Goal: Transaction & Acquisition: Purchase product/service

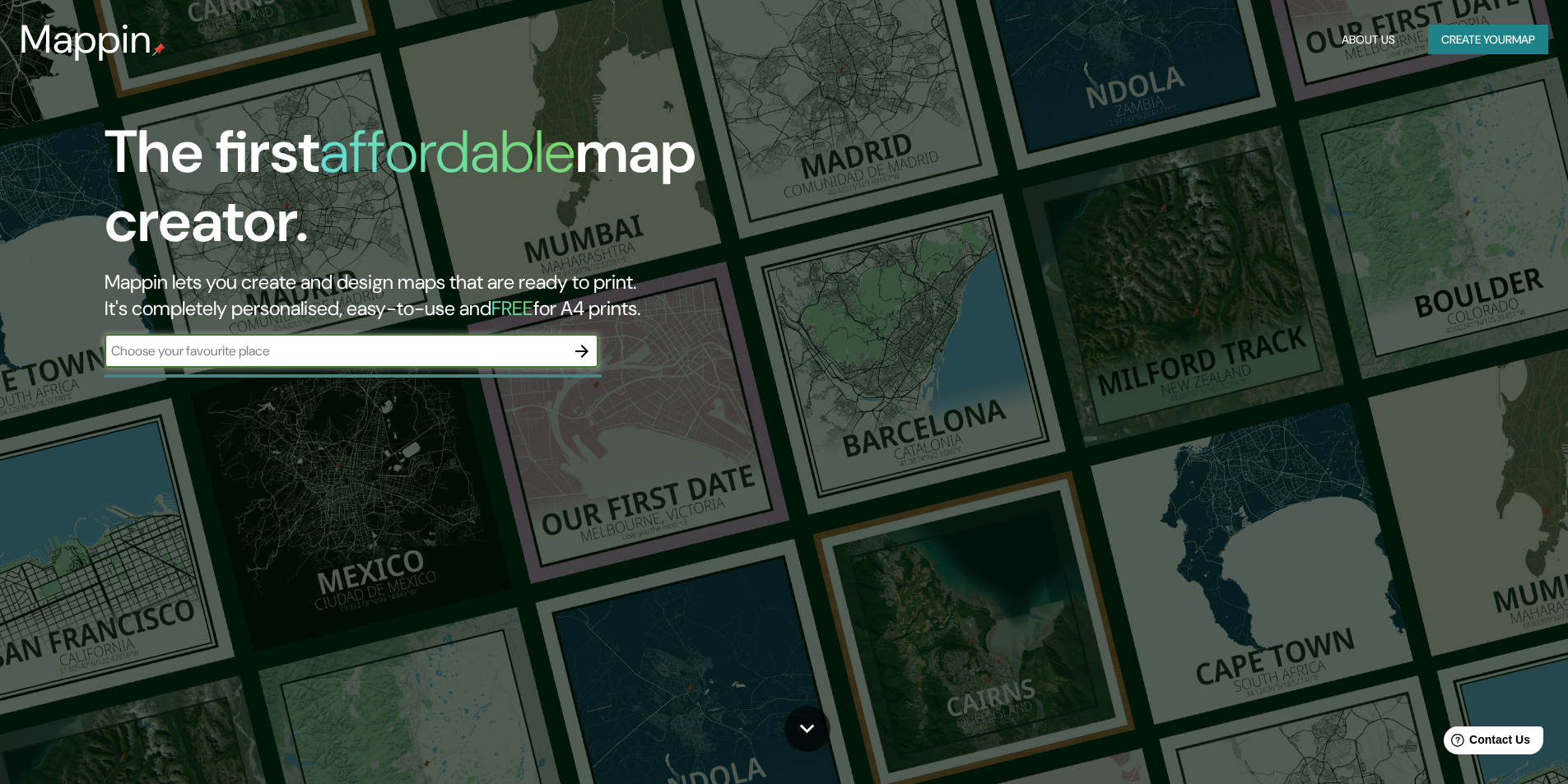
click at [473, 345] on input "text" at bounding box center [335, 351] width 461 height 19
type input "GUANAJUATO PUERTO INTERIOR"
click at [578, 348] on icon "button" at bounding box center [582, 352] width 20 height 20
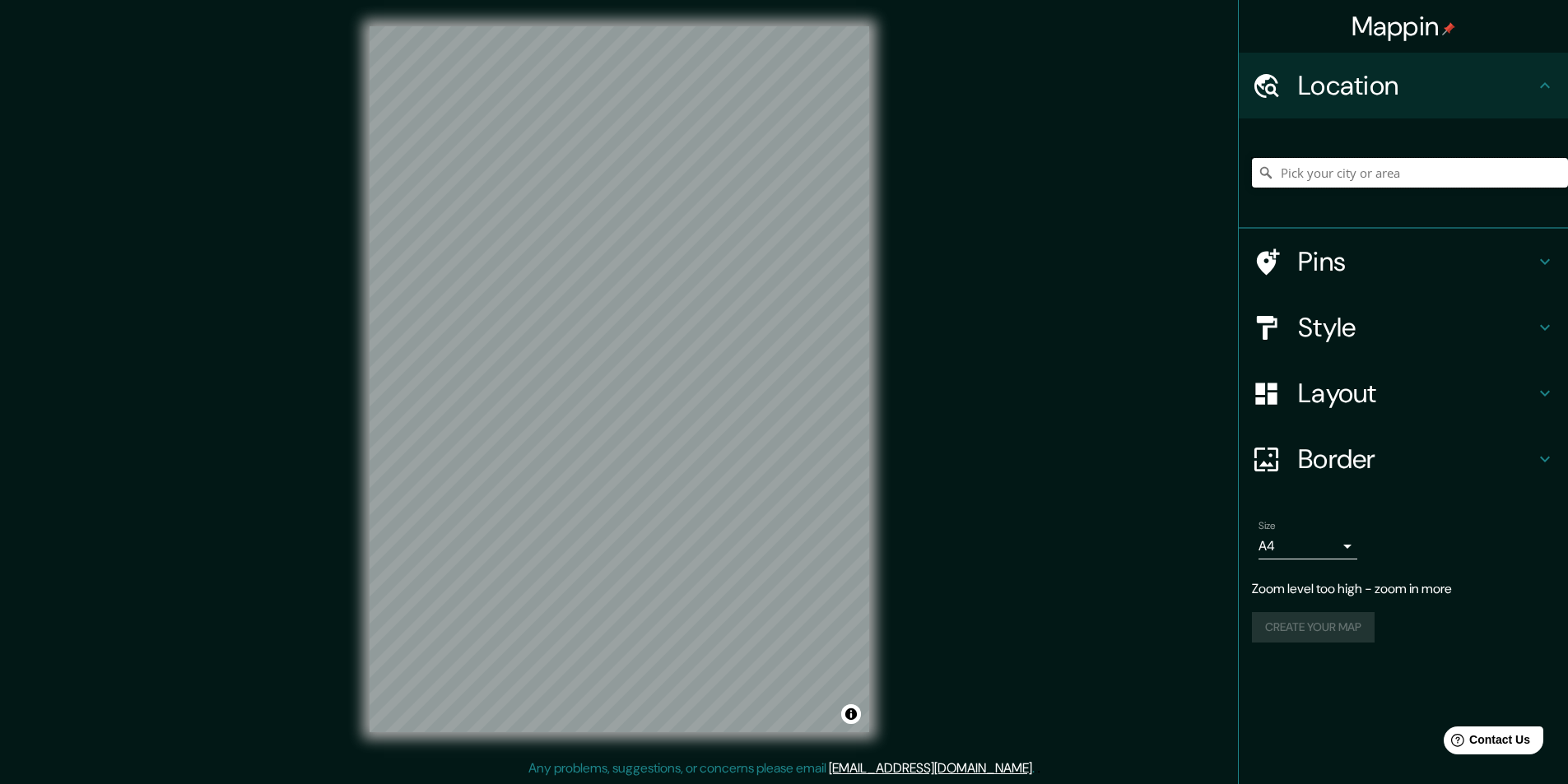
click at [1373, 174] on input "Pick your city or area" at bounding box center [1410, 173] width 316 height 30
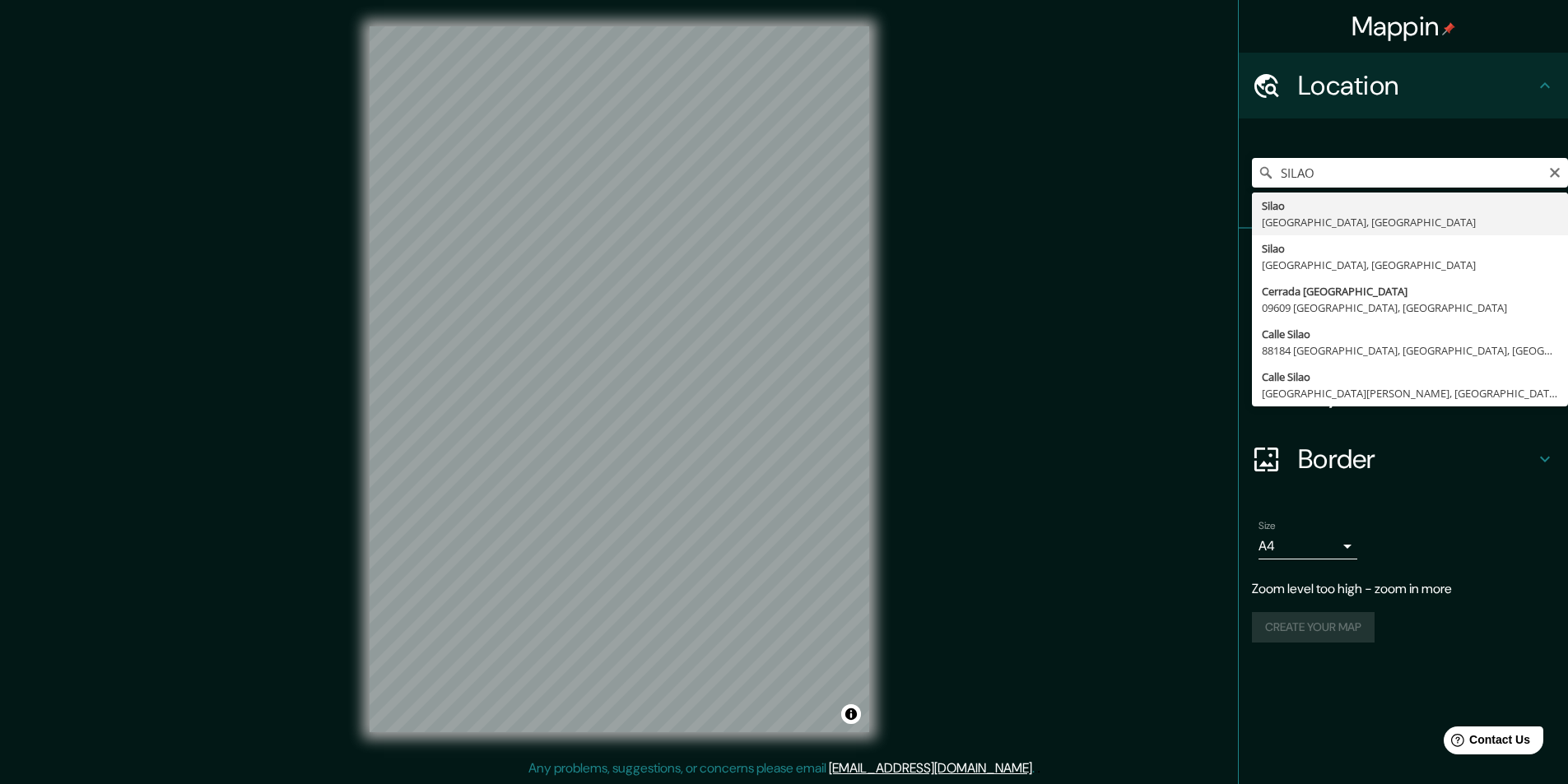
type input "Silao, Guanajuato, México"
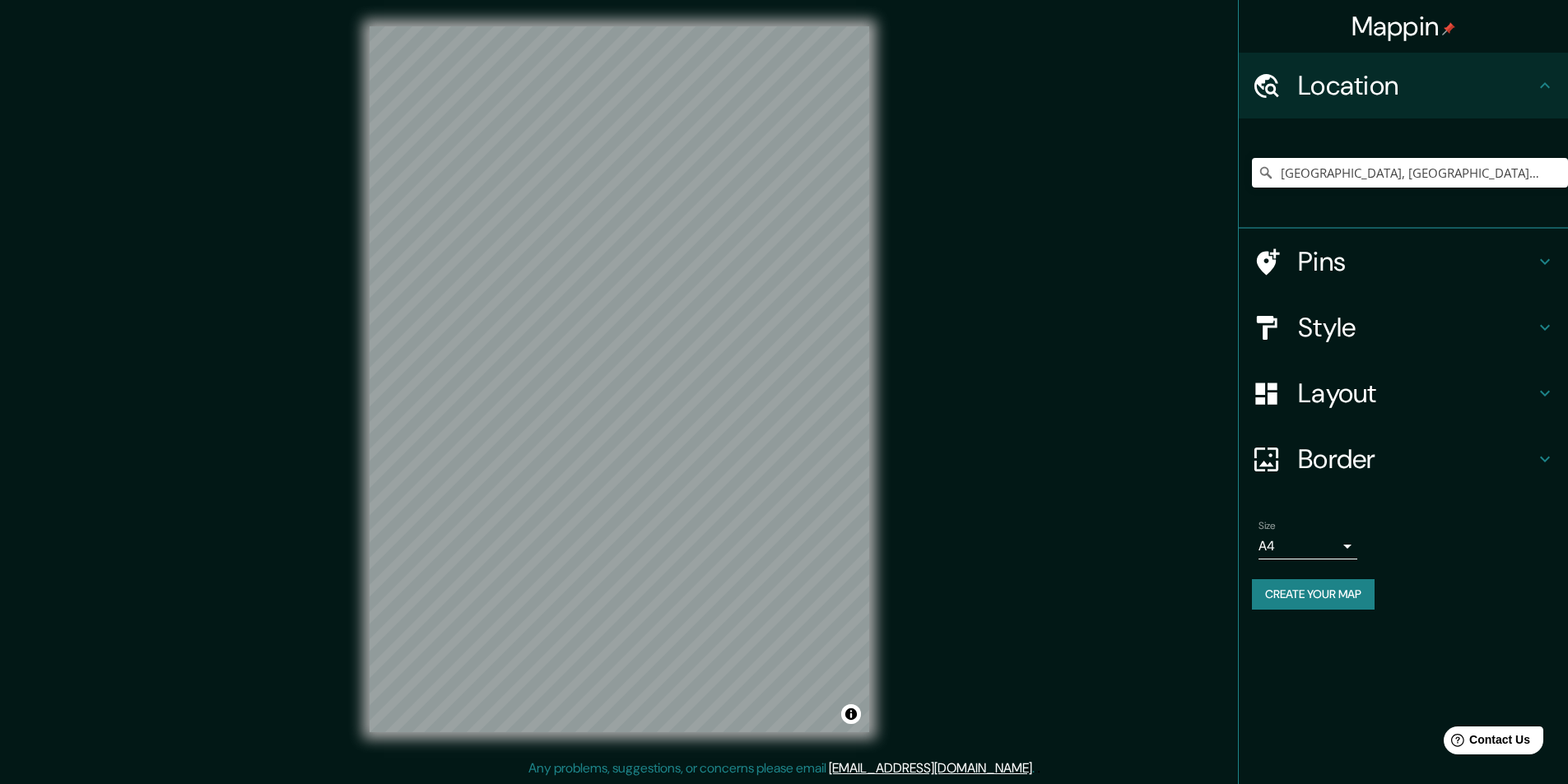
click at [943, 485] on div "Mappin Location Silao, Guanajuato, México Pins Style Layout Border Choose a bor…" at bounding box center [784, 392] width 1568 height 785
click at [179, 274] on div "Mappin Location Silao, Guanajuato, México Pins Style Layout Border Choose a bor…" at bounding box center [784, 392] width 1568 height 785
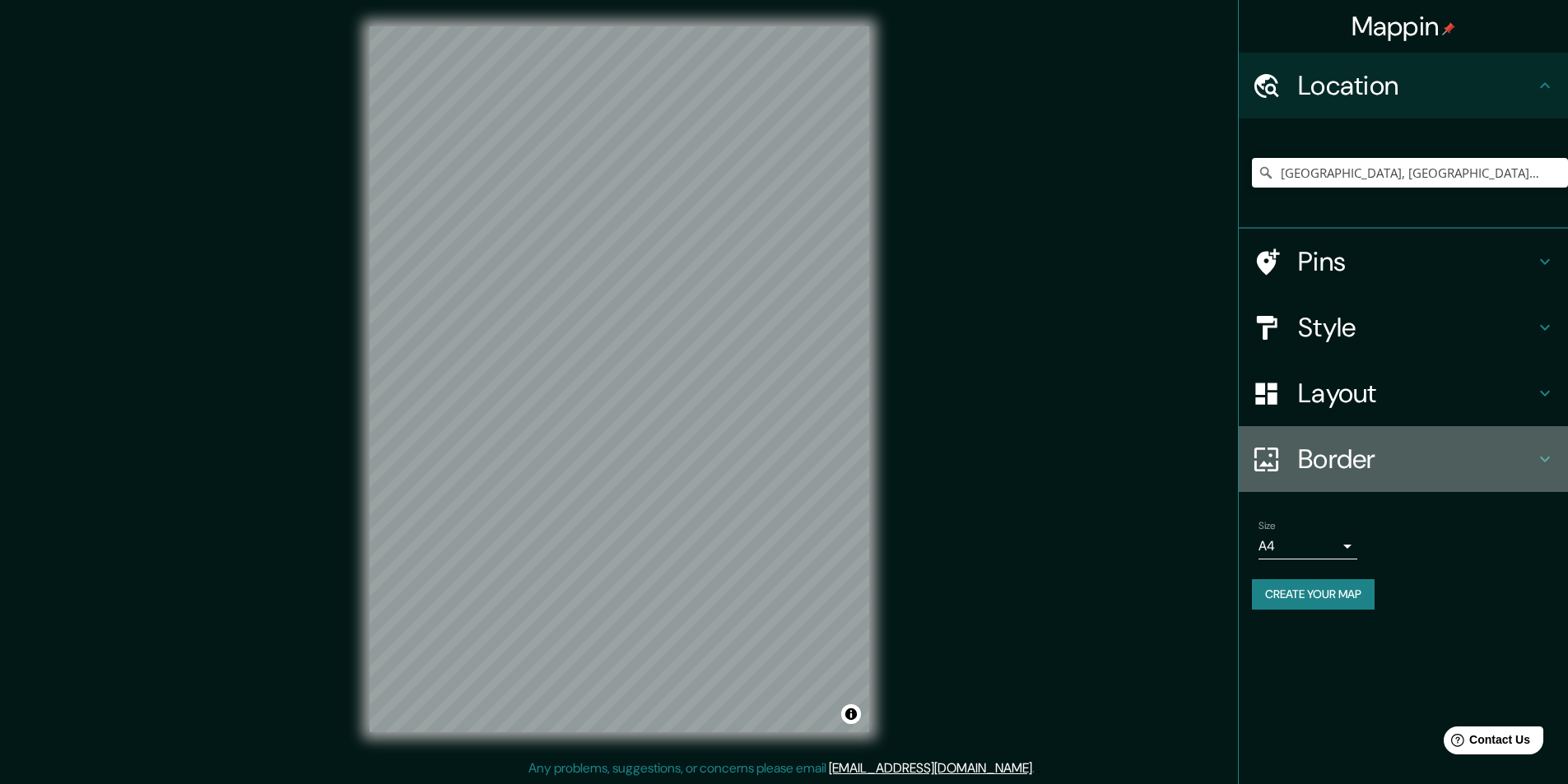
click at [1547, 456] on icon at bounding box center [1545, 459] width 20 height 20
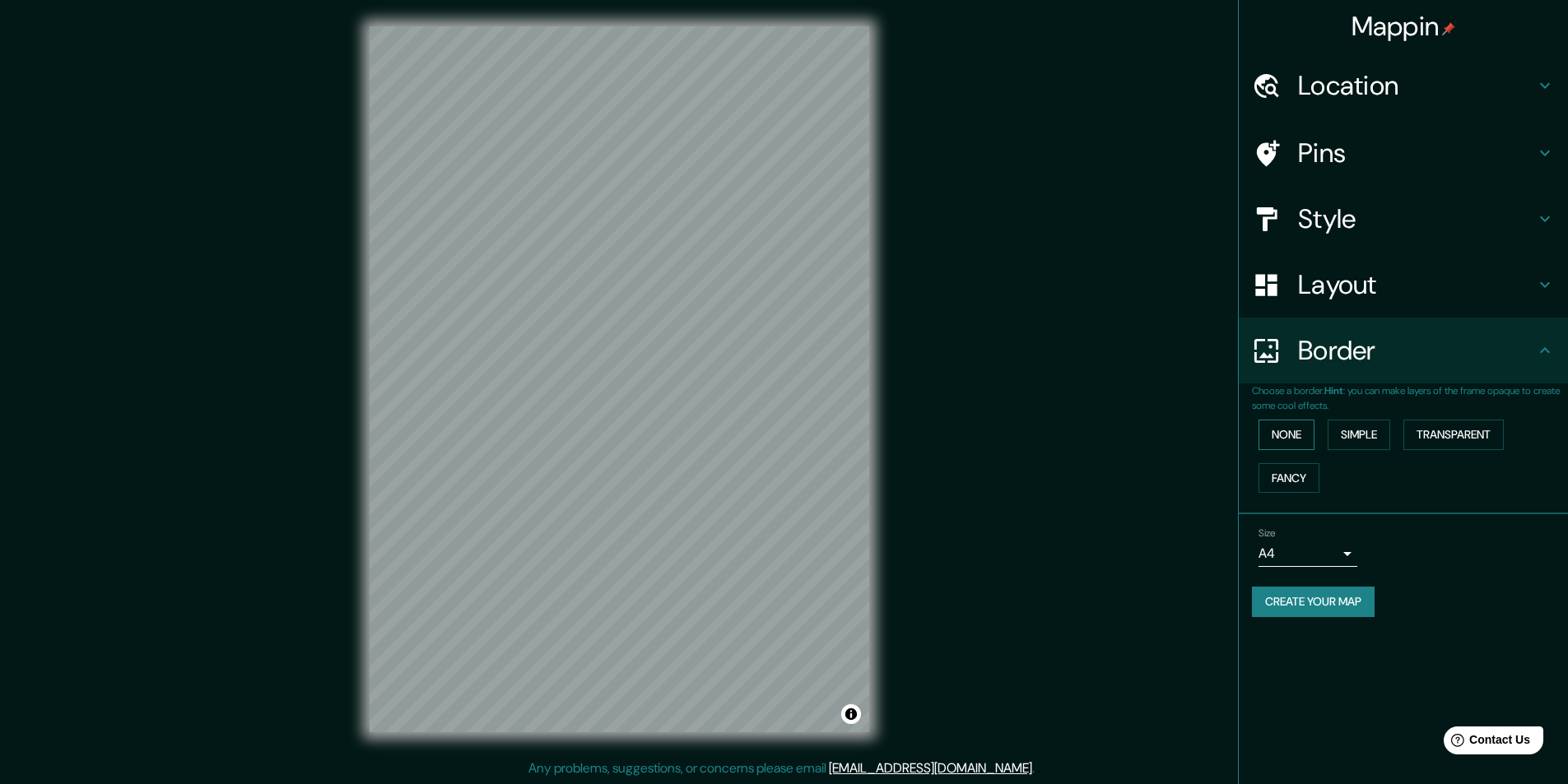
click at [1280, 439] on button "None" at bounding box center [1286, 435] width 56 height 30
click at [1406, 477] on div "None Simple Transparent Fancy" at bounding box center [1410, 456] width 316 height 87
click at [1478, 217] on h4 "Style" at bounding box center [1416, 218] width 237 height 33
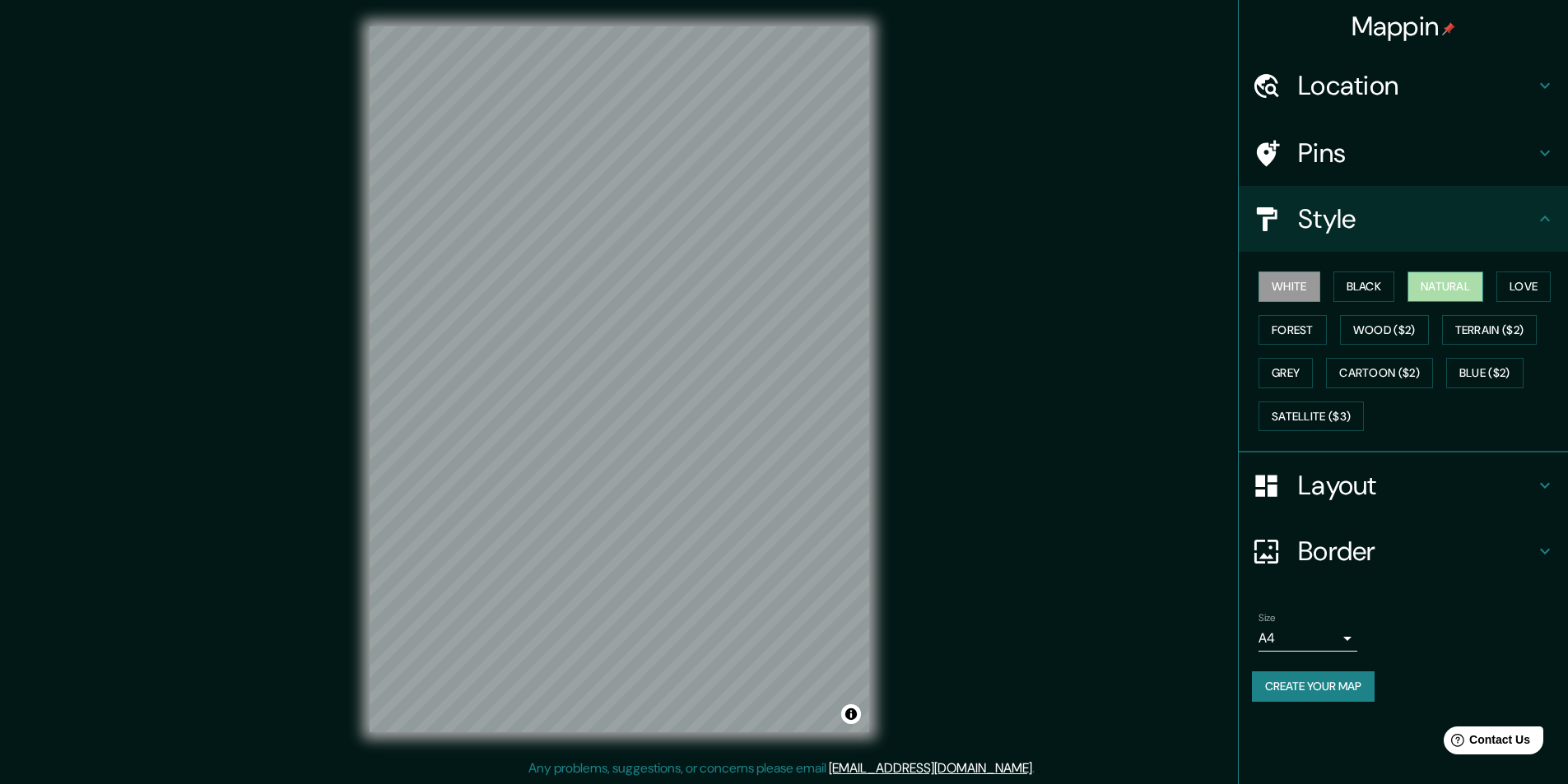
click at [1451, 281] on button "Natural" at bounding box center [1444, 286] width 76 height 30
click at [1532, 288] on button "Love" at bounding box center [1523, 286] width 55 height 30
click at [1449, 293] on button "Natural" at bounding box center [1444, 286] width 76 height 30
click at [328, 323] on div "Mappin Location Silao, Guanajuato, México Pins Style White Black Natural Love F…" at bounding box center [784, 392] width 1568 height 785
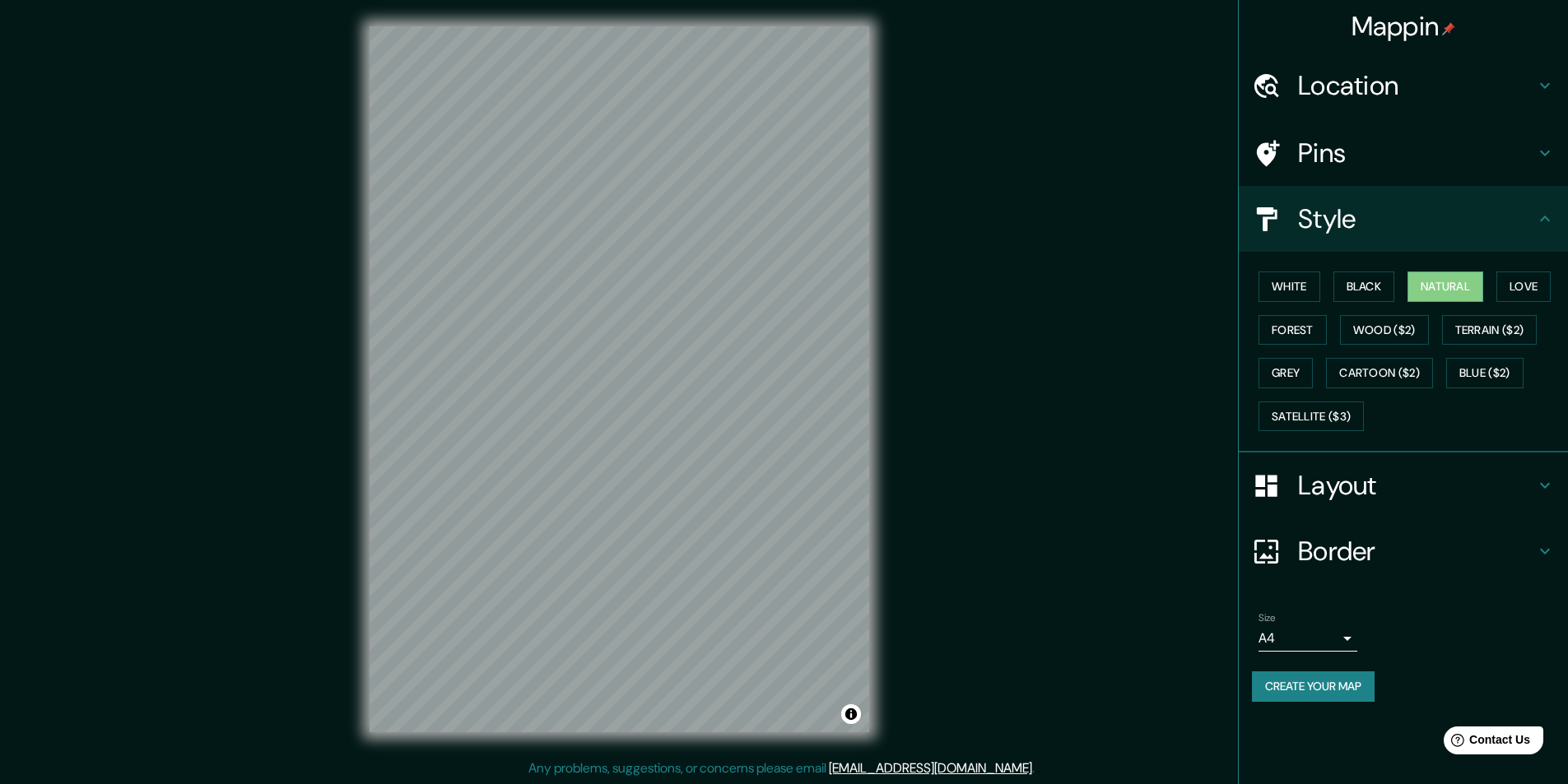
scroll to position [1, 0]
click at [1298, 328] on button "Forest" at bounding box center [1292, 330] width 68 height 30
click at [1355, 324] on button "Wood ($2)" at bounding box center [1384, 330] width 89 height 30
click at [1484, 326] on button "Terrain ($2)" at bounding box center [1489, 330] width 96 height 30
click at [1543, 481] on icon at bounding box center [1545, 485] width 20 height 20
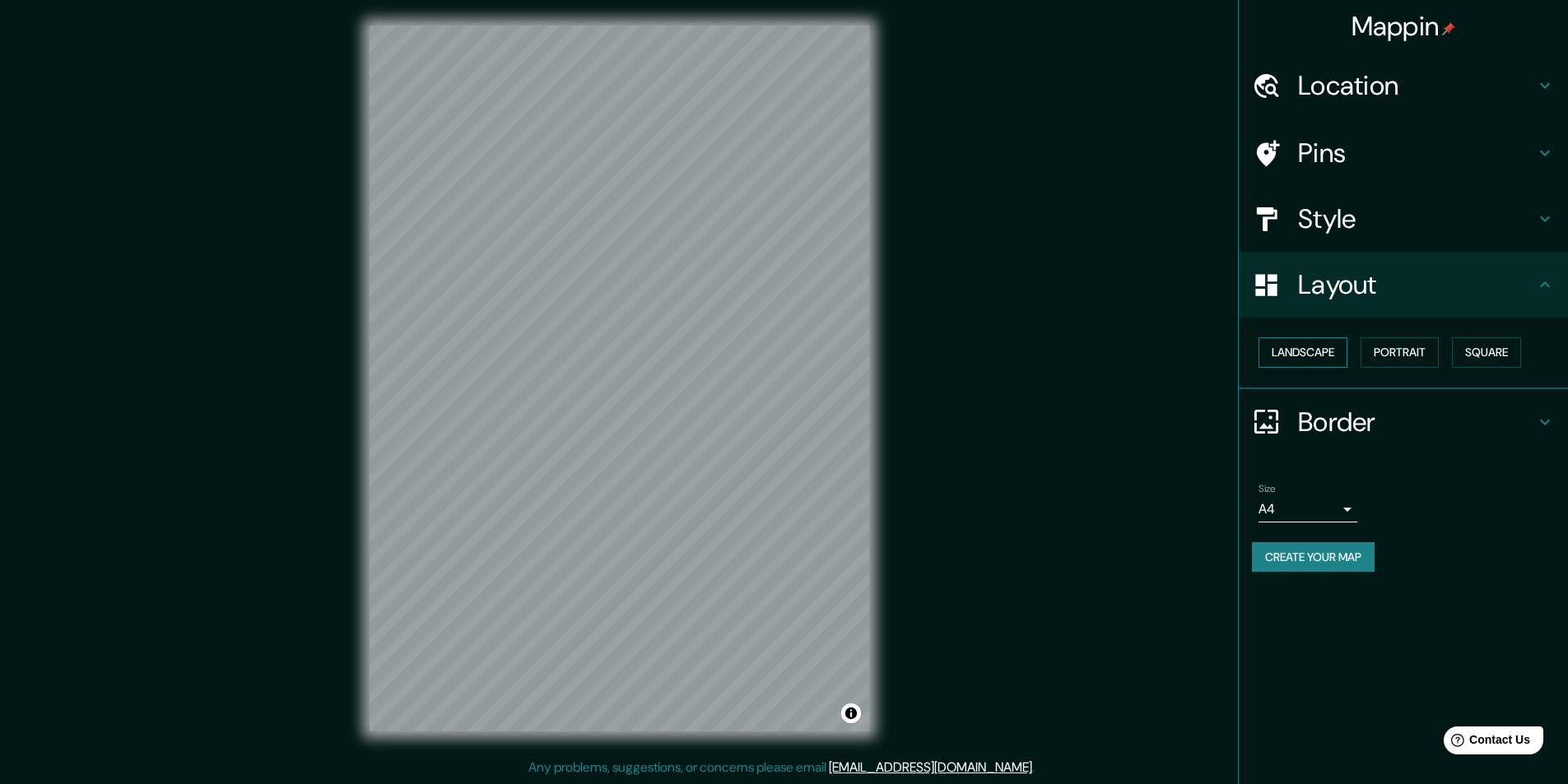
click at [1324, 353] on button "Landscape" at bounding box center [1302, 353] width 89 height 30
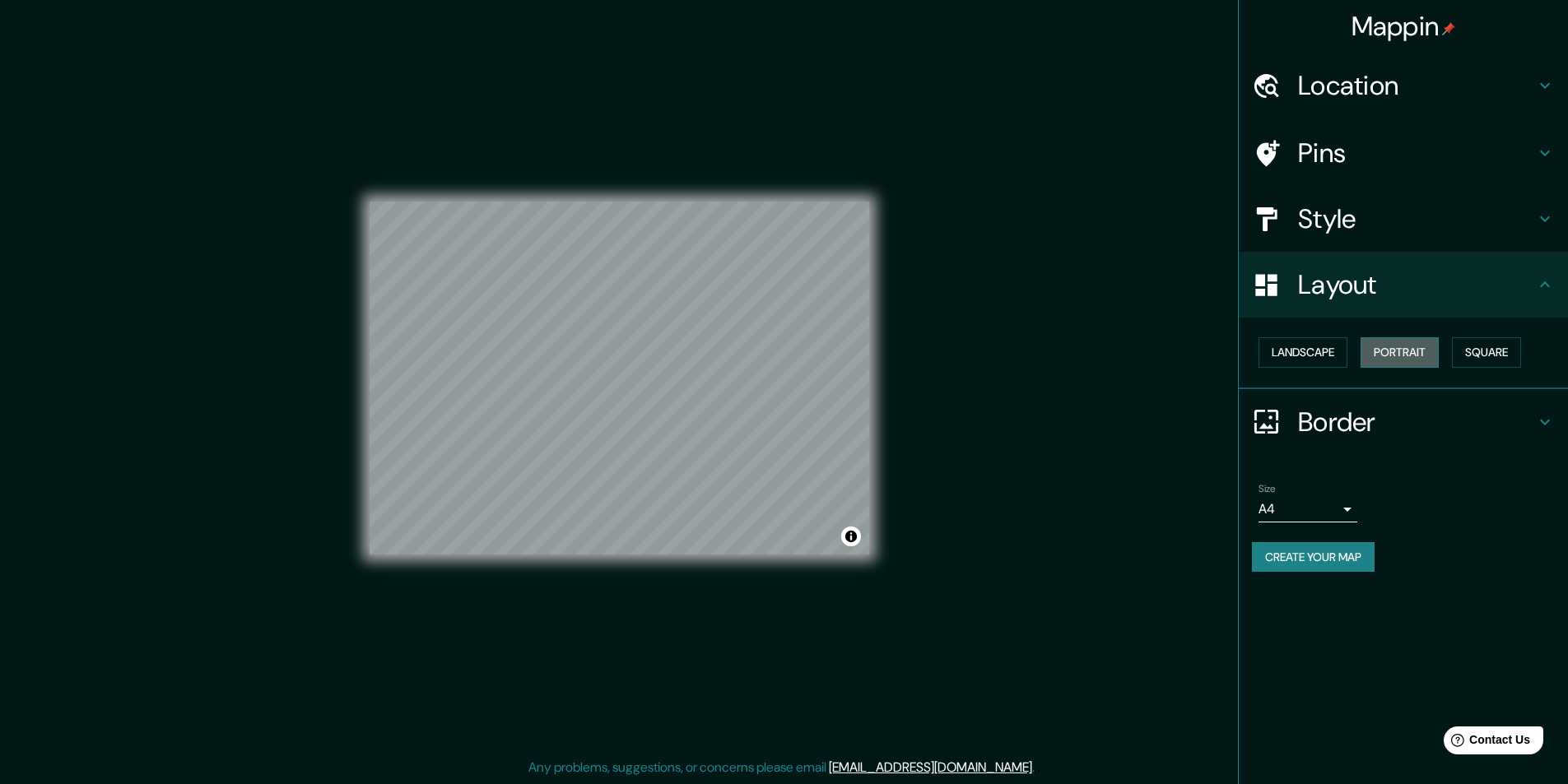
click at [1399, 353] on button "Portrait" at bounding box center [1399, 353] width 78 height 30
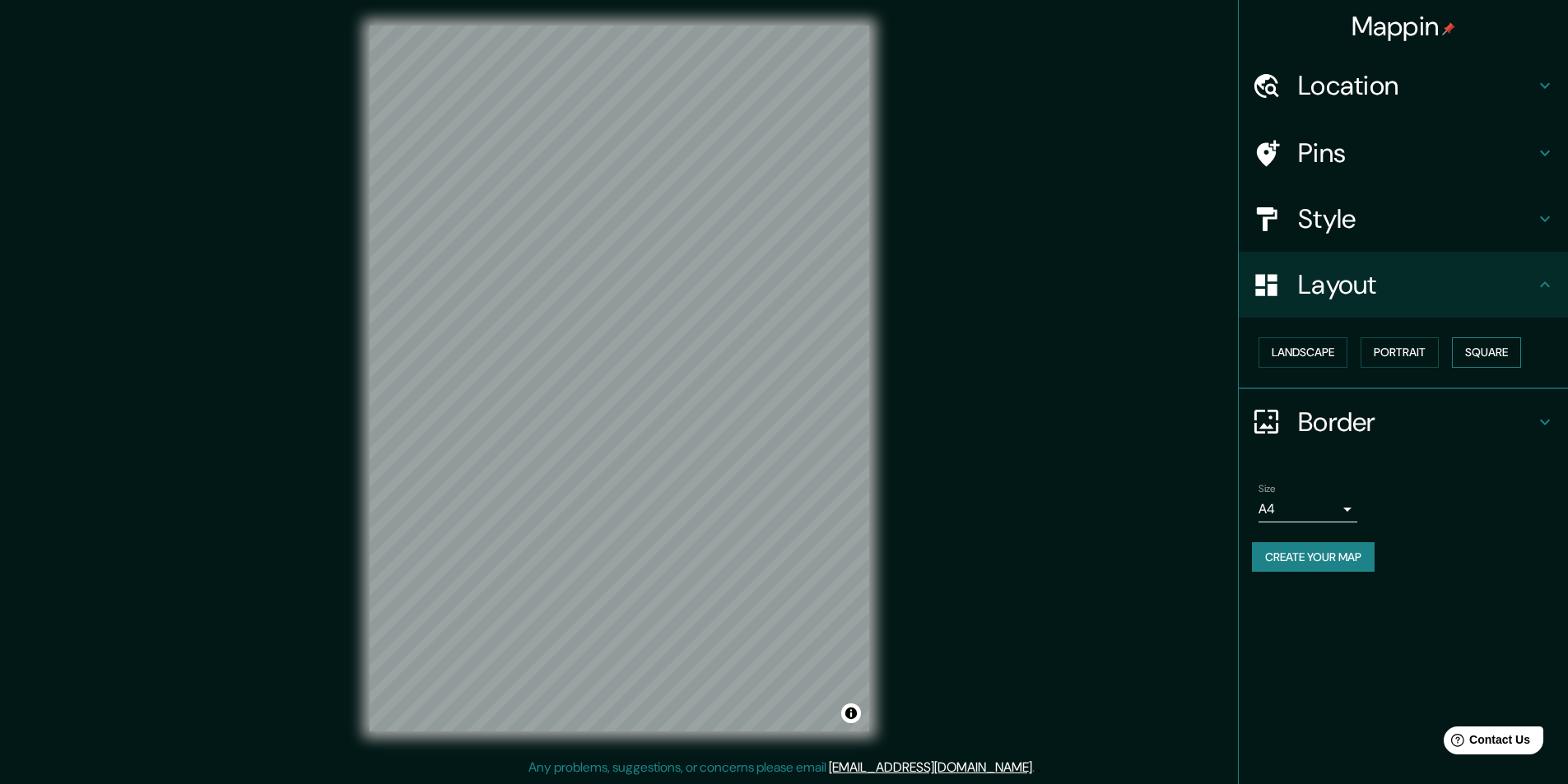
click at [1505, 346] on button "Square" at bounding box center [1486, 353] width 69 height 30
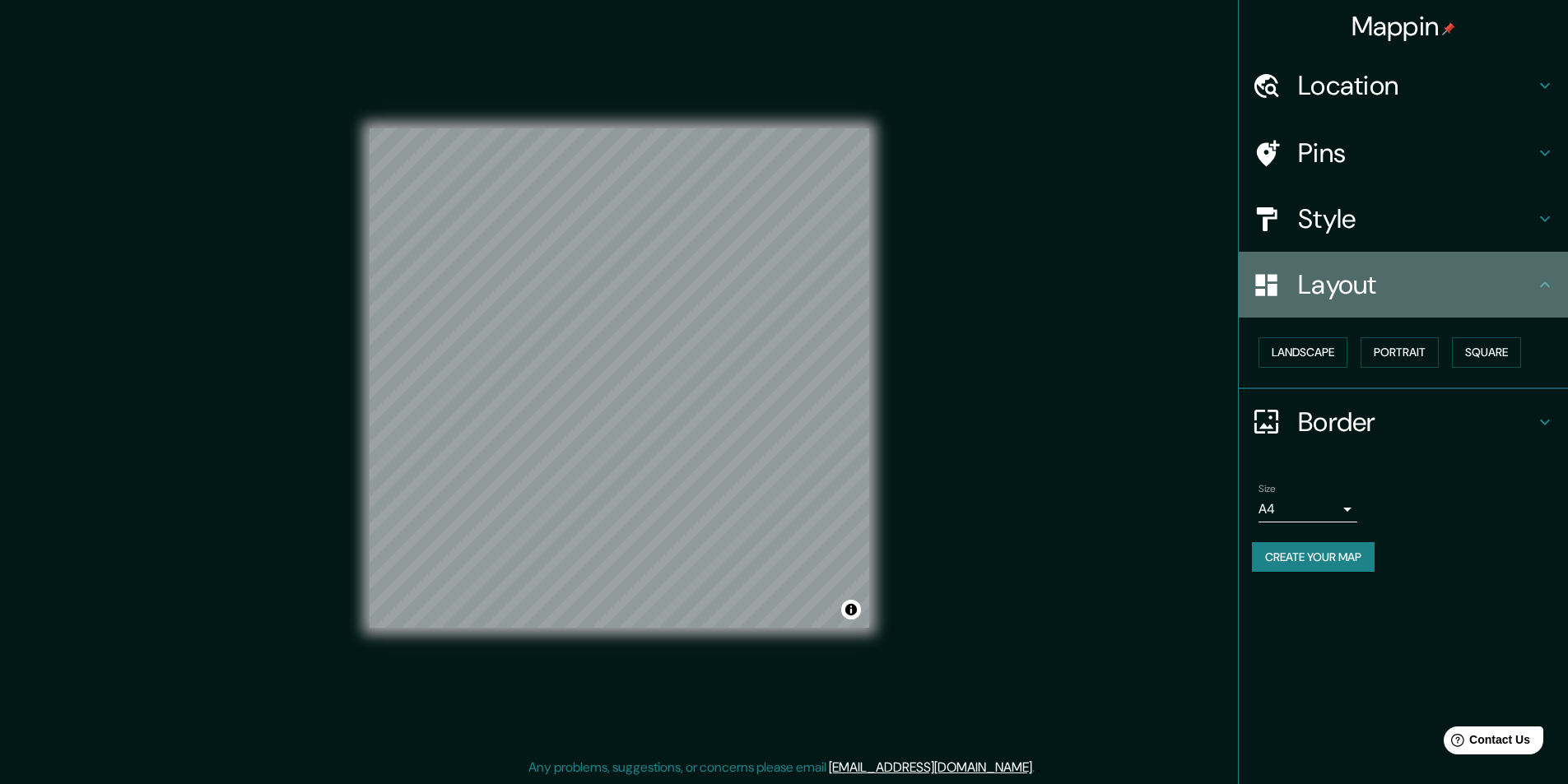
click at [1510, 286] on h4 "Layout" at bounding box center [1416, 285] width 237 height 33
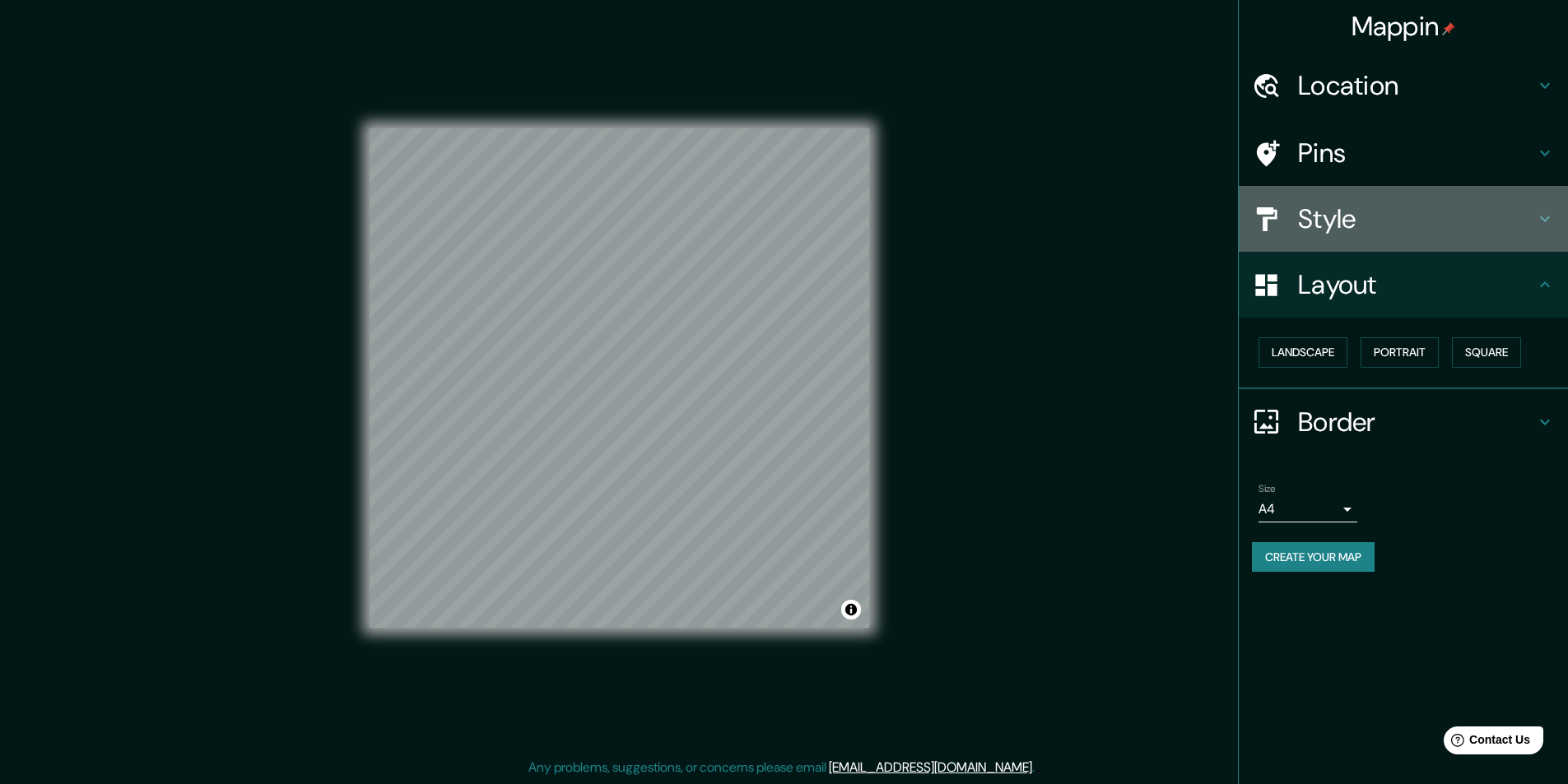
click at [1444, 221] on h4 "Style" at bounding box center [1416, 218] width 237 height 33
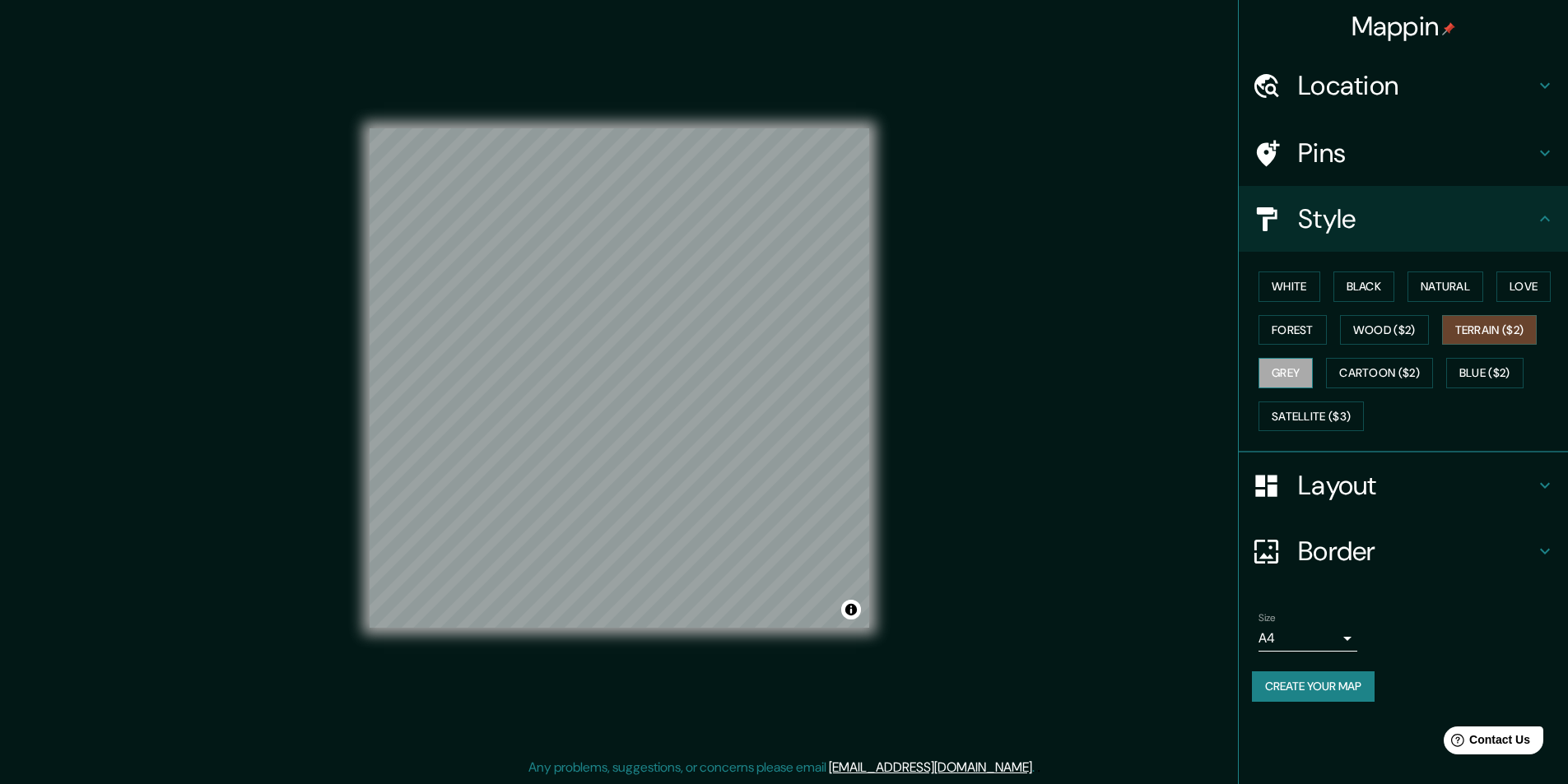
click at [1296, 374] on button "Grey" at bounding box center [1285, 373] width 55 height 30
click at [1316, 418] on button "Satellite ($3)" at bounding box center [1311, 417] width 106 height 30
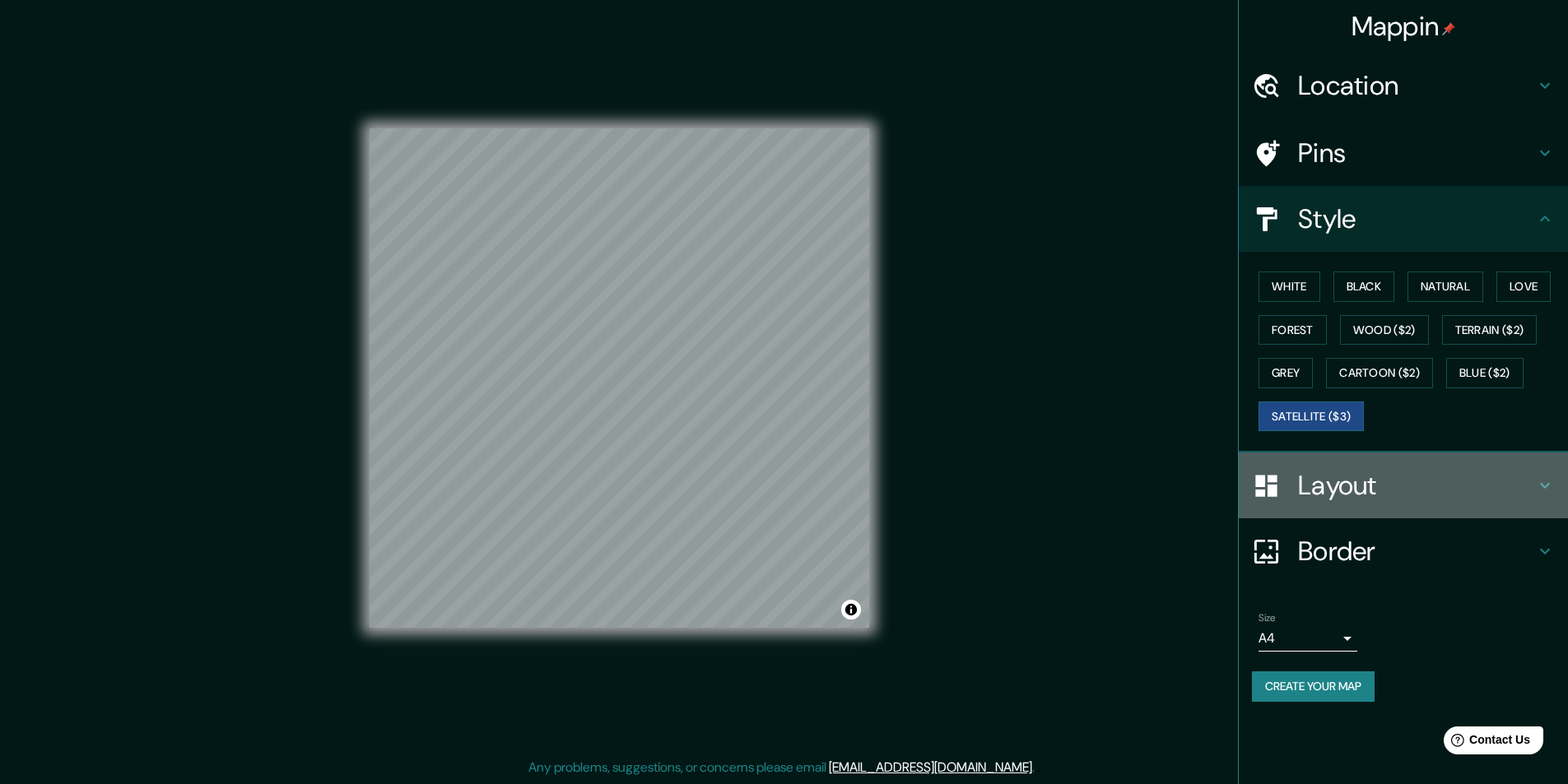
click at [1534, 476] on h4 "Layout" at bounding box center [1416, 485] width 237 height 33
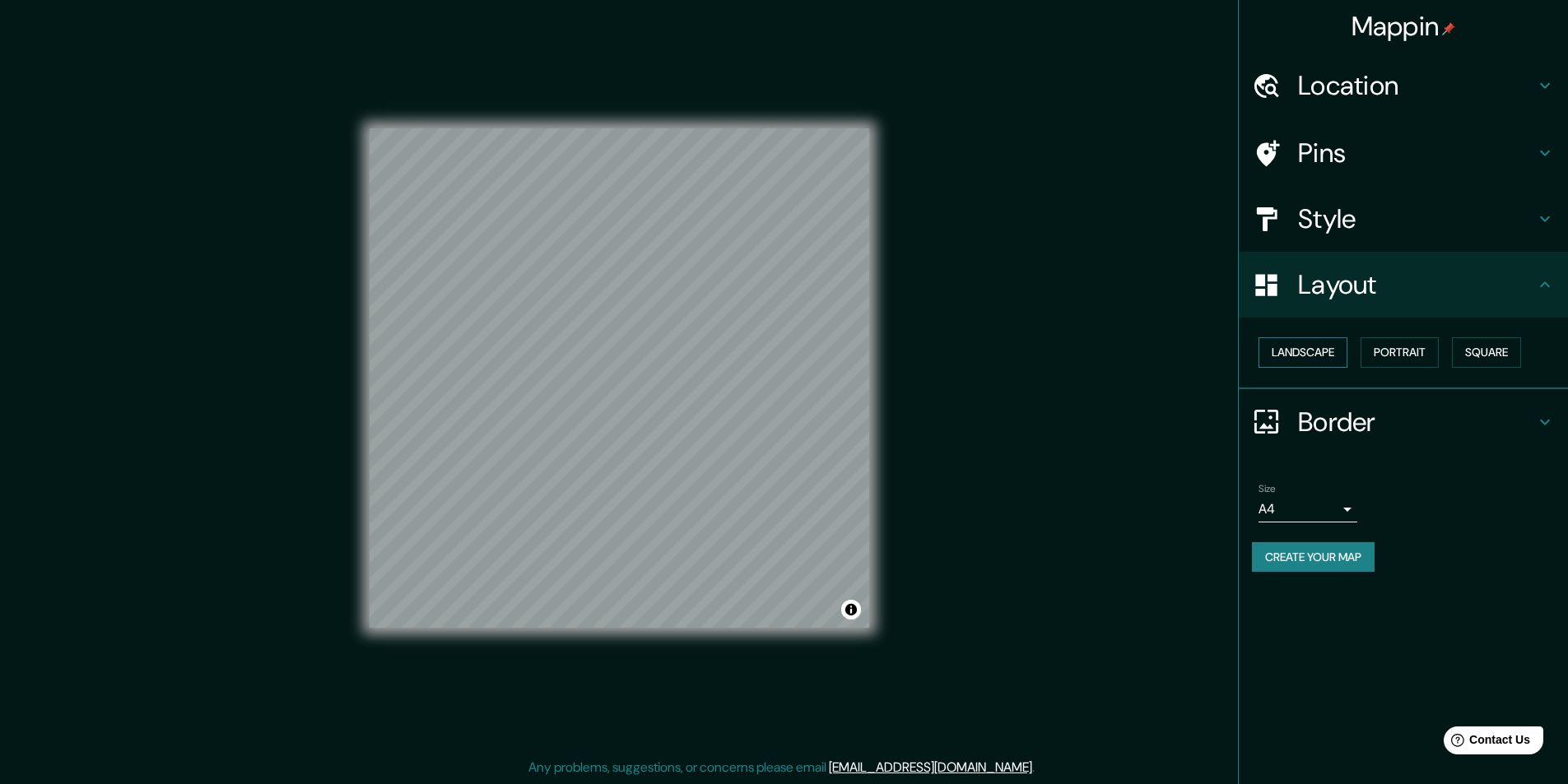
click at [1305, 351] on button "Landscape" at bounding box center [1302, 353] width 89 height 30
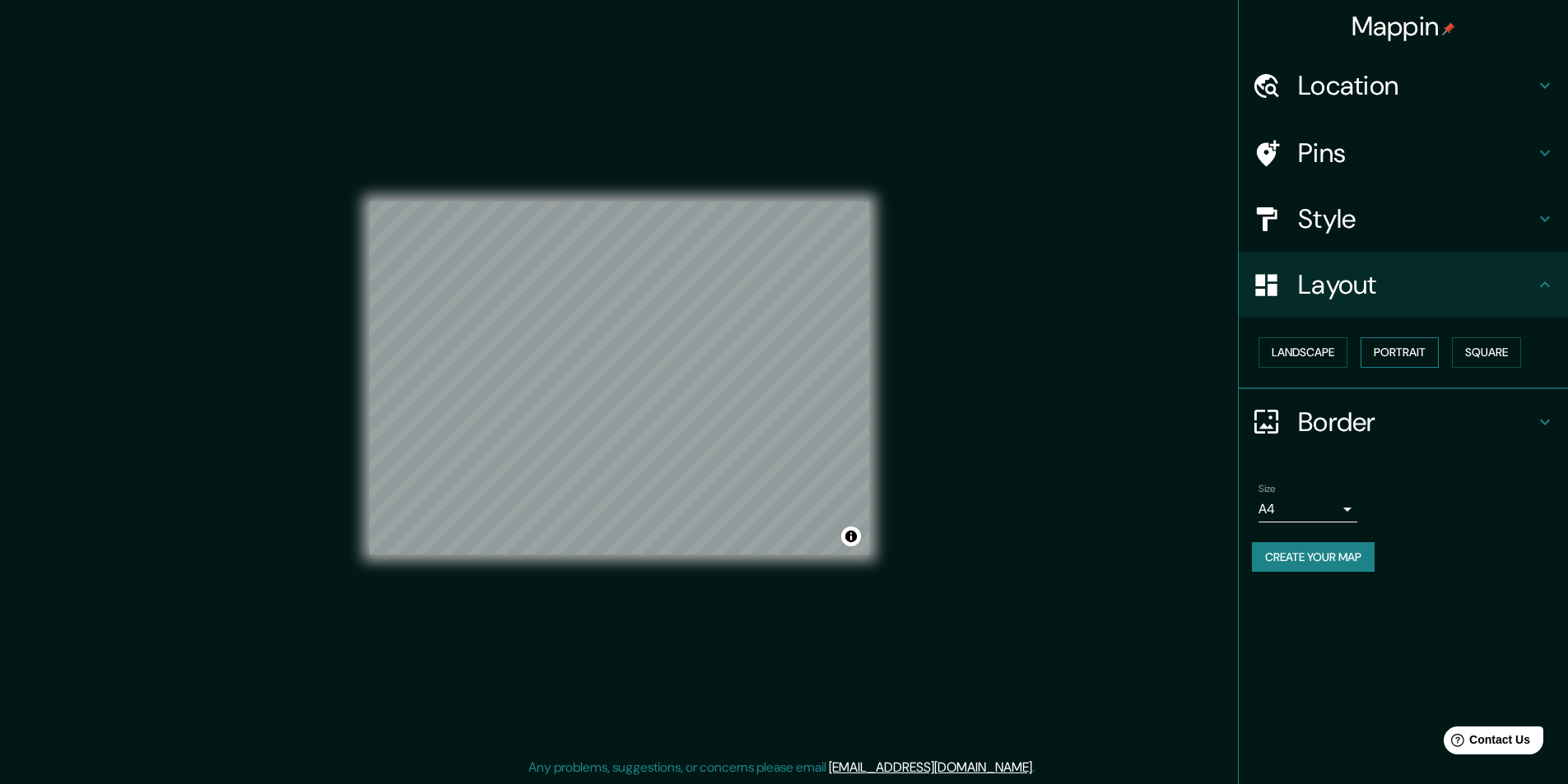
click at [1395, 355] on button "Portrait" at bounding box center [1399, 353] width 78 height 30
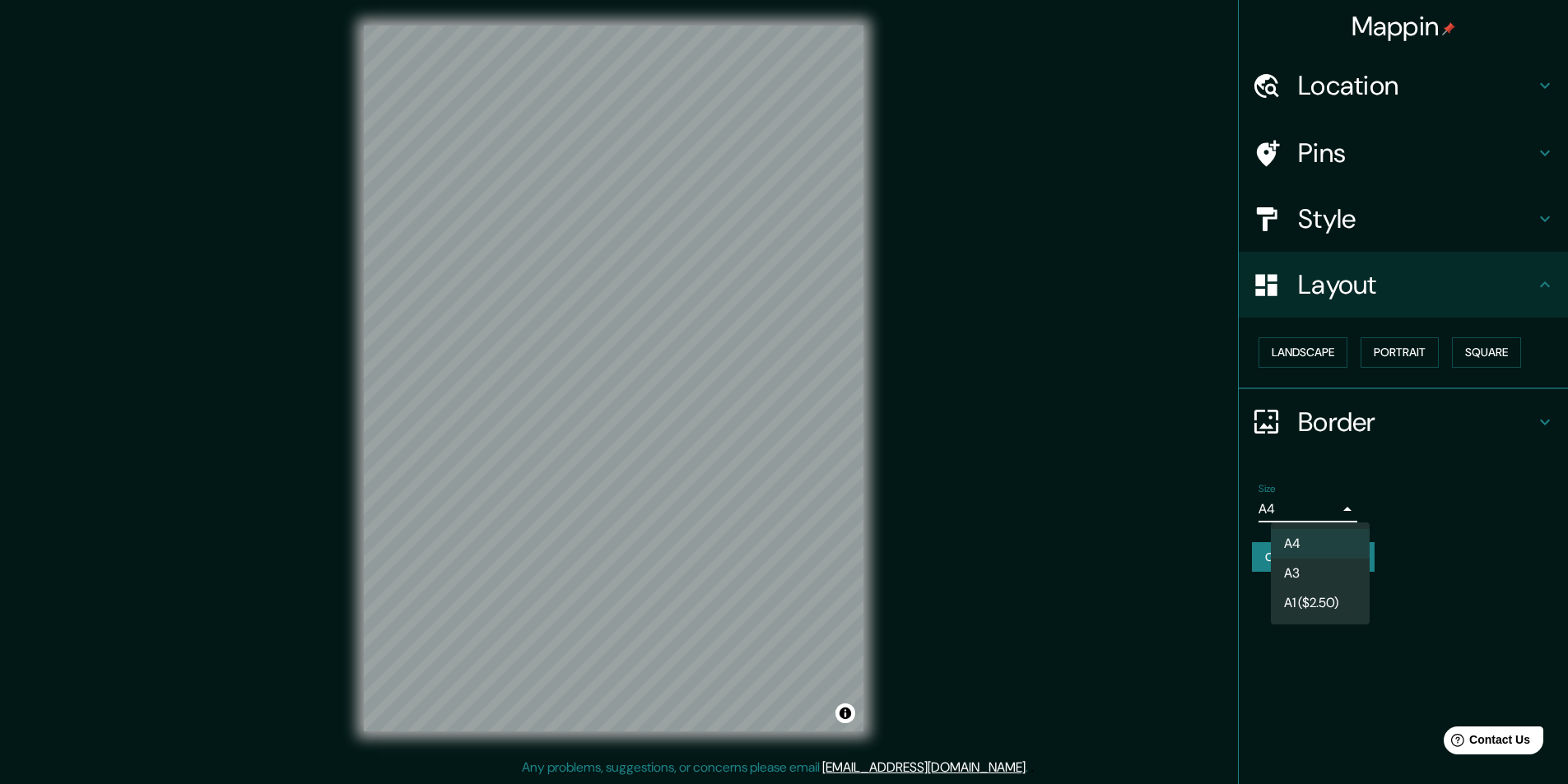
click at [1342, 508] on body "Mappin Location Silao, Guanajuato, México Pins Style Layout Landscape Portrait …" at bounding box center [784, 391] width 1568 height 784
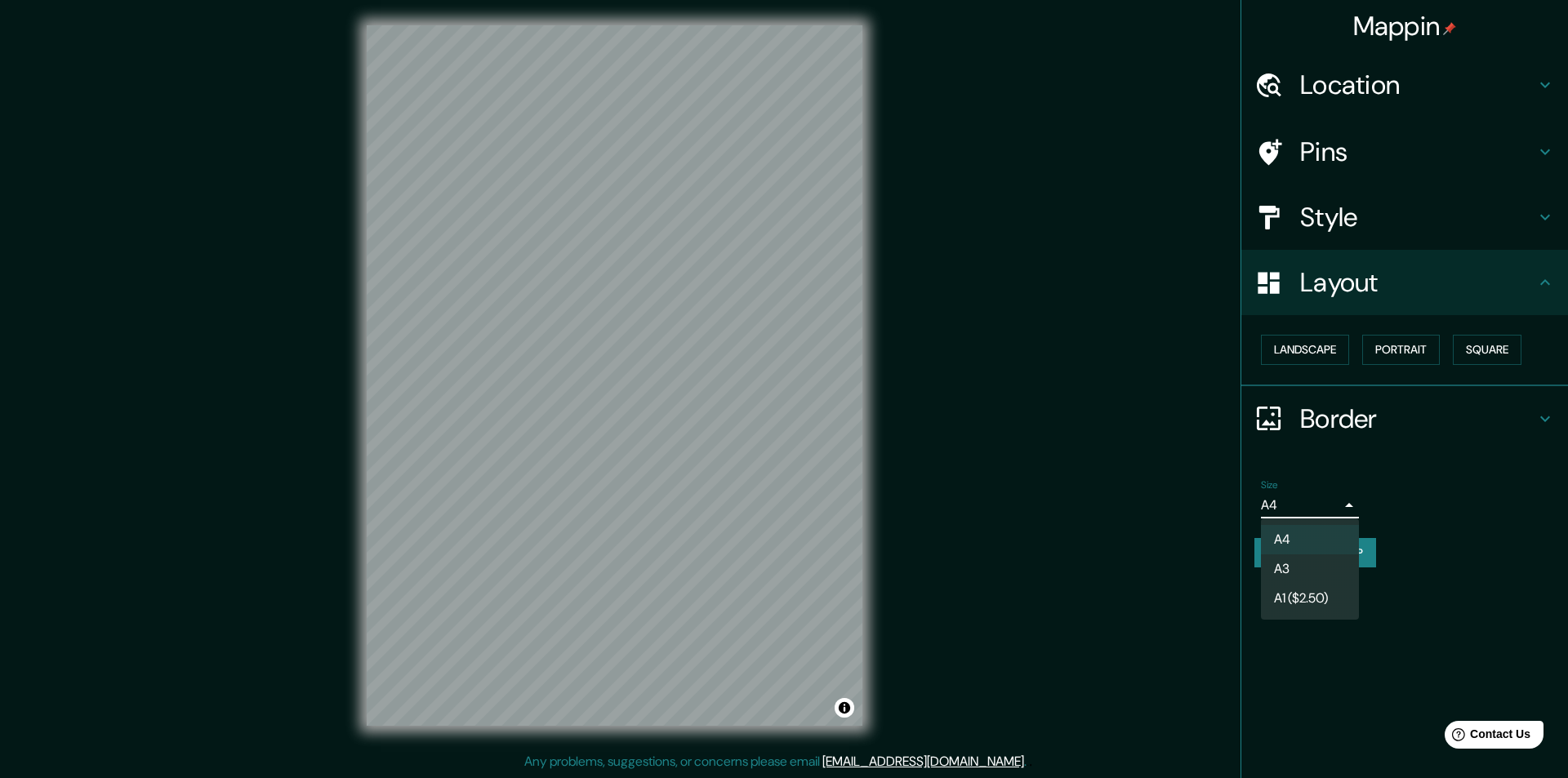
click at [1313, 596] on li "A1 ($2.50)" at bounding box center [1310, 598] width 98 height 29
type input "a3"
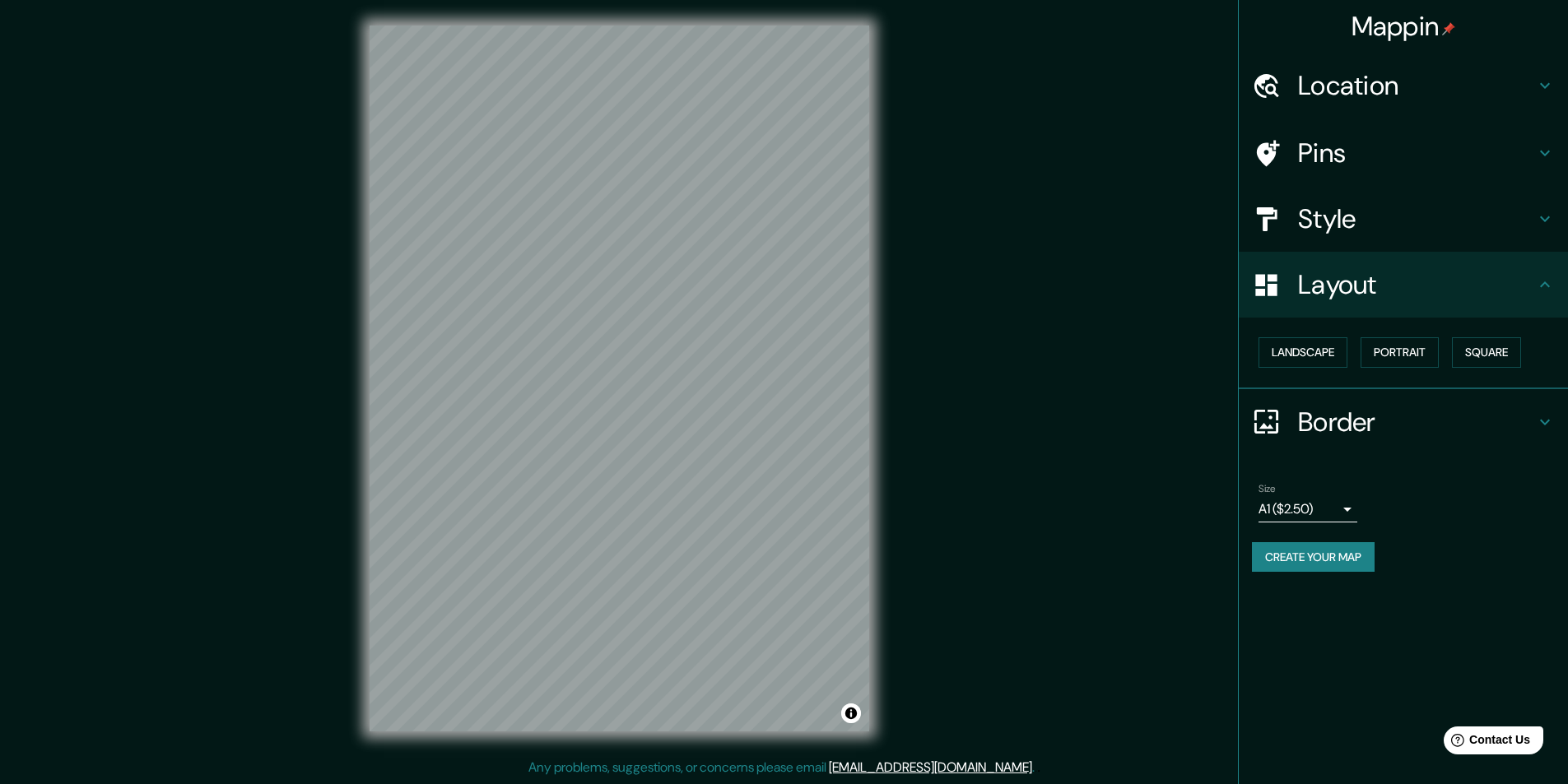
click at [1326, 554] on button "Create your map" at bounding box center [1313, 558] width 123 height 30
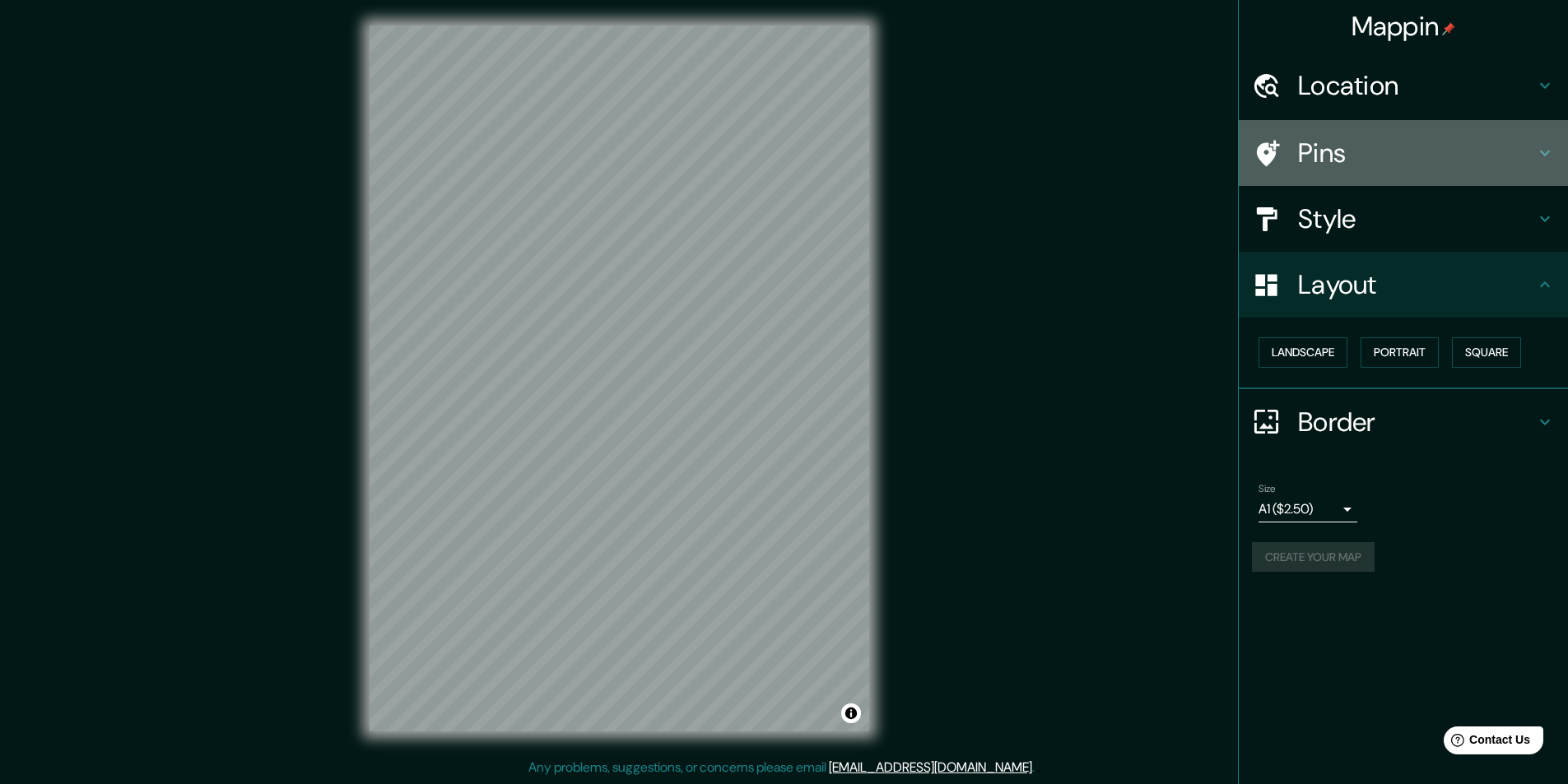
click at [1334, 151] on h4 "Pins" at bounding box center [1416, 153] width 237 height 33
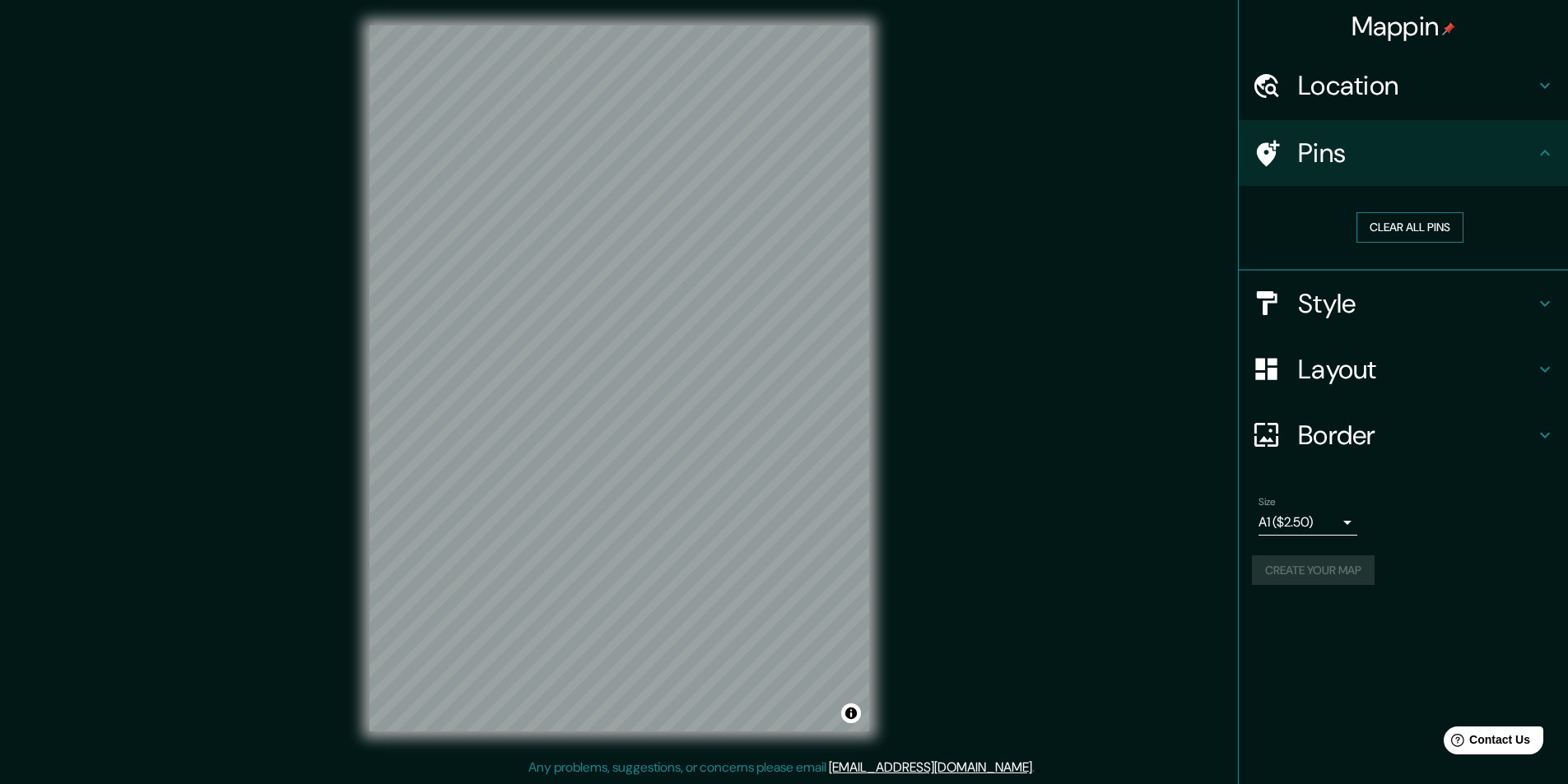
click at [1401, 226] on button "Clear all pins" at bounding box center [1410, 227] width 107 height 30
click at [1362, 85] on h4 "Location" at bounding box center [1416, 85] width 237 height 33
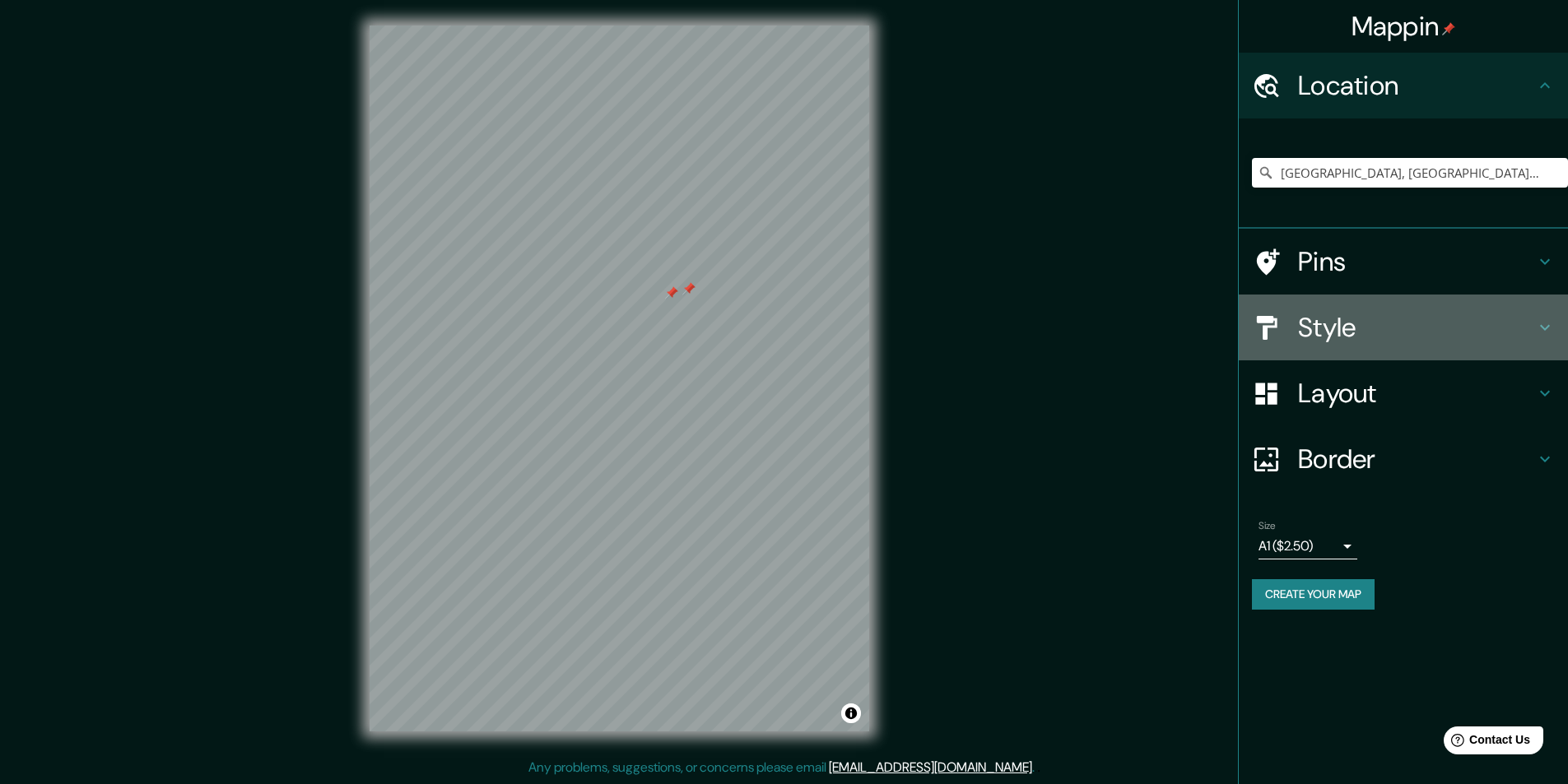
click at [1309, 326] on h4 "Style" at bounding box center [1416, 328] width 237 height 33
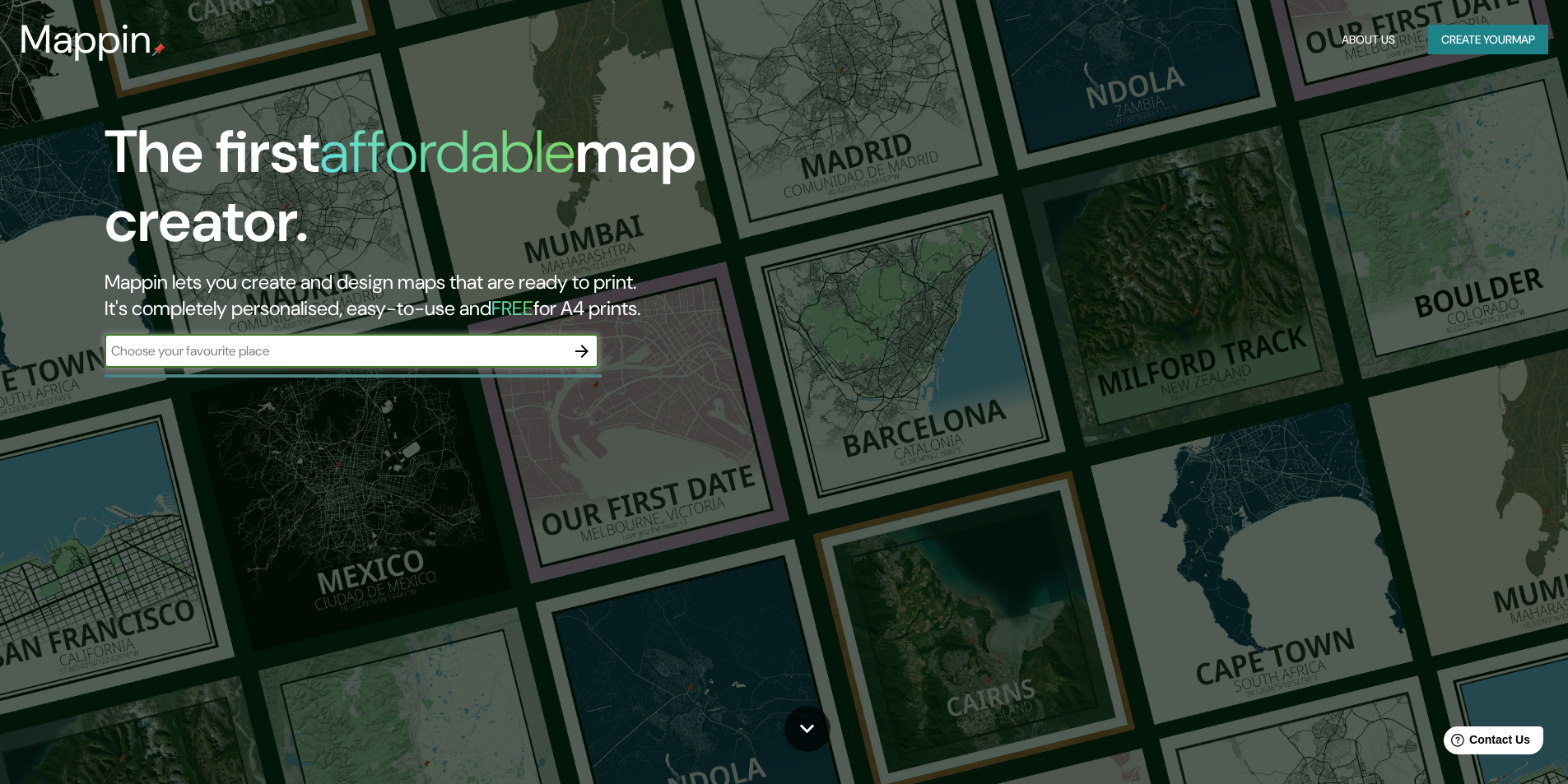
click at [1480, 41] on button "Create your map" at bounding box center [1487, 40] width 120 height 30
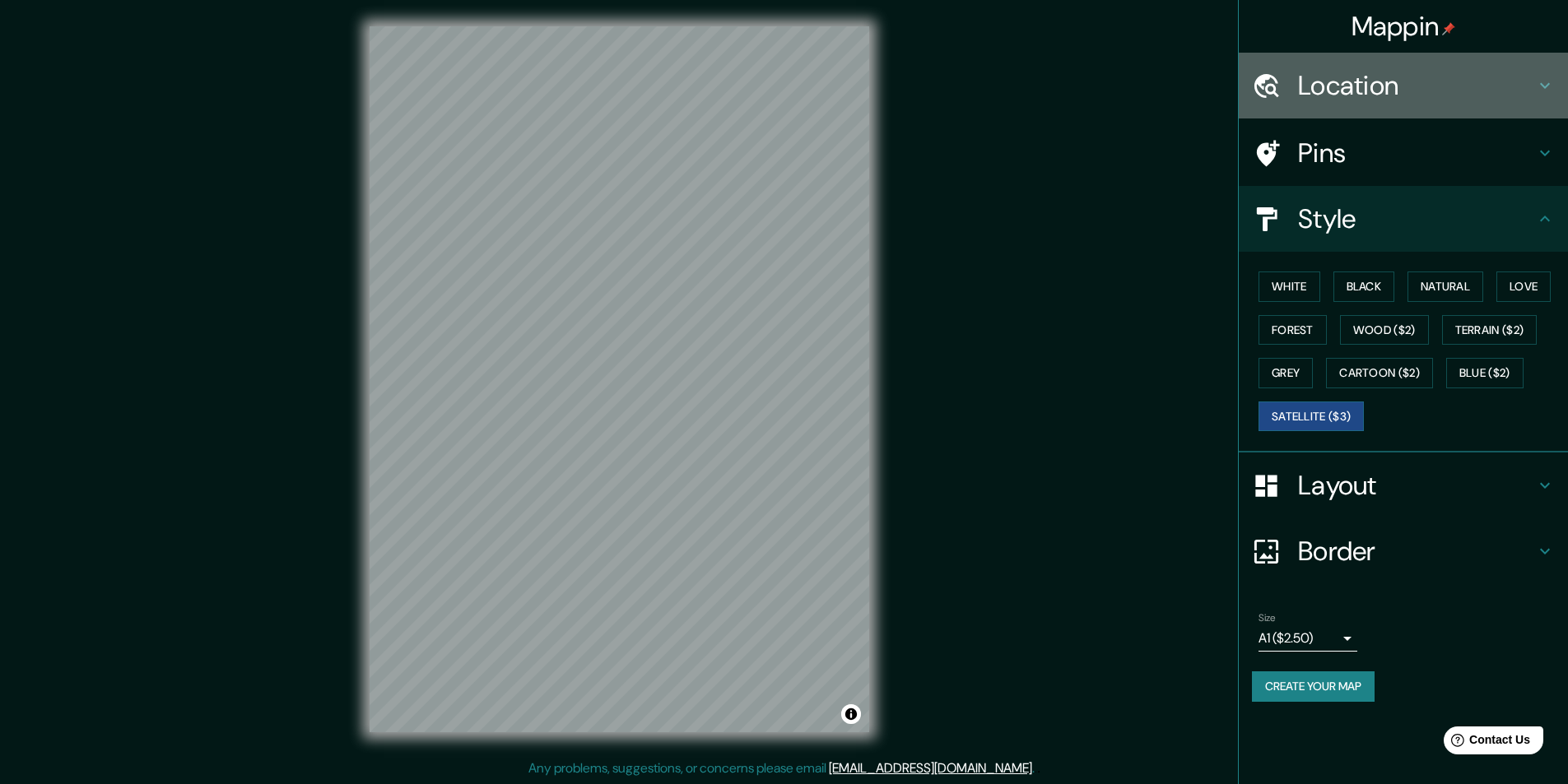
click at [1321, 93] on h4 "Location" at bounding box center [1416, 85] width 237 height 33
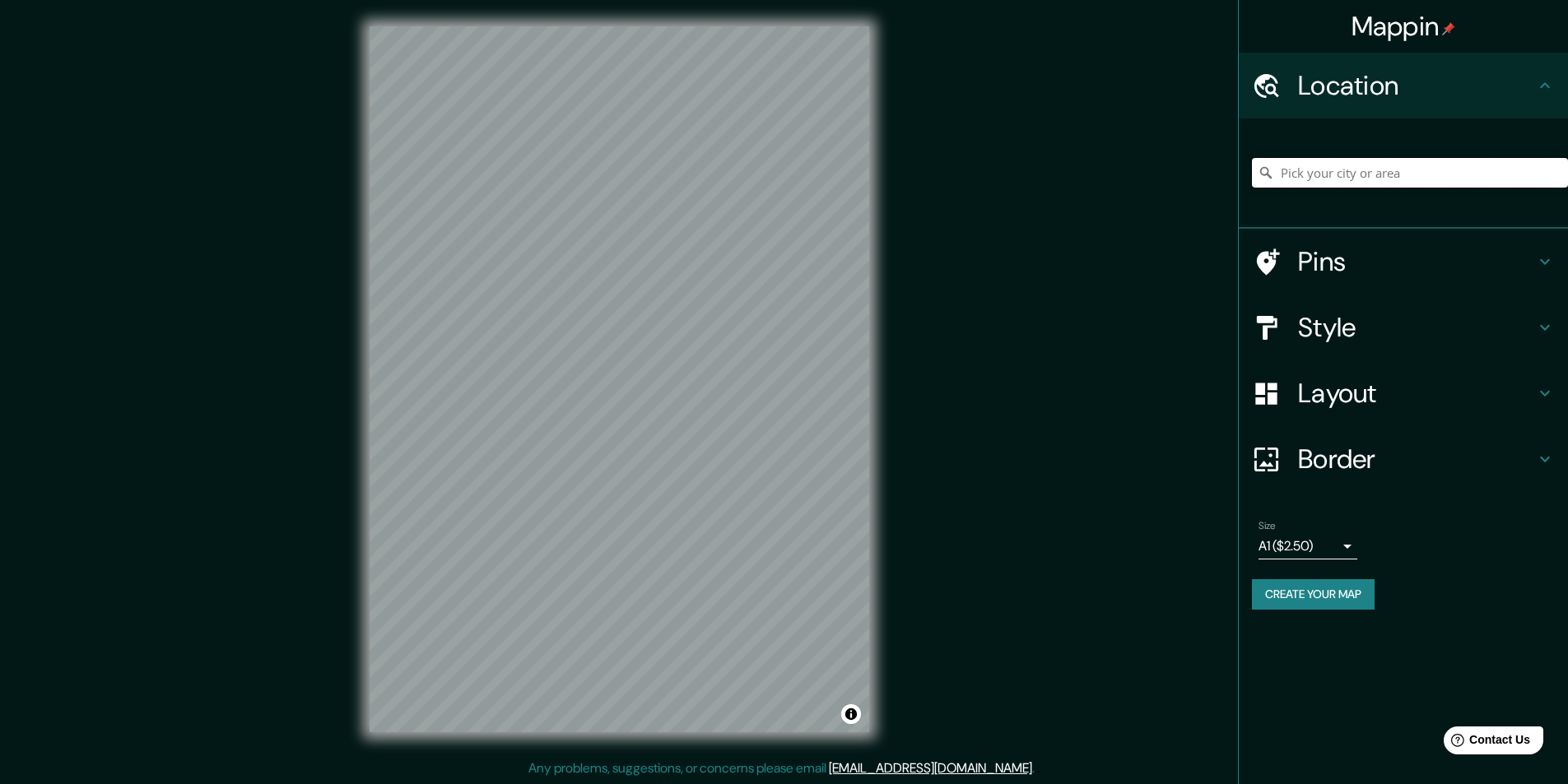
click at [1317, 170] on input "Pick your city or area" at bounding box center [1410, 173] width 316 height 30
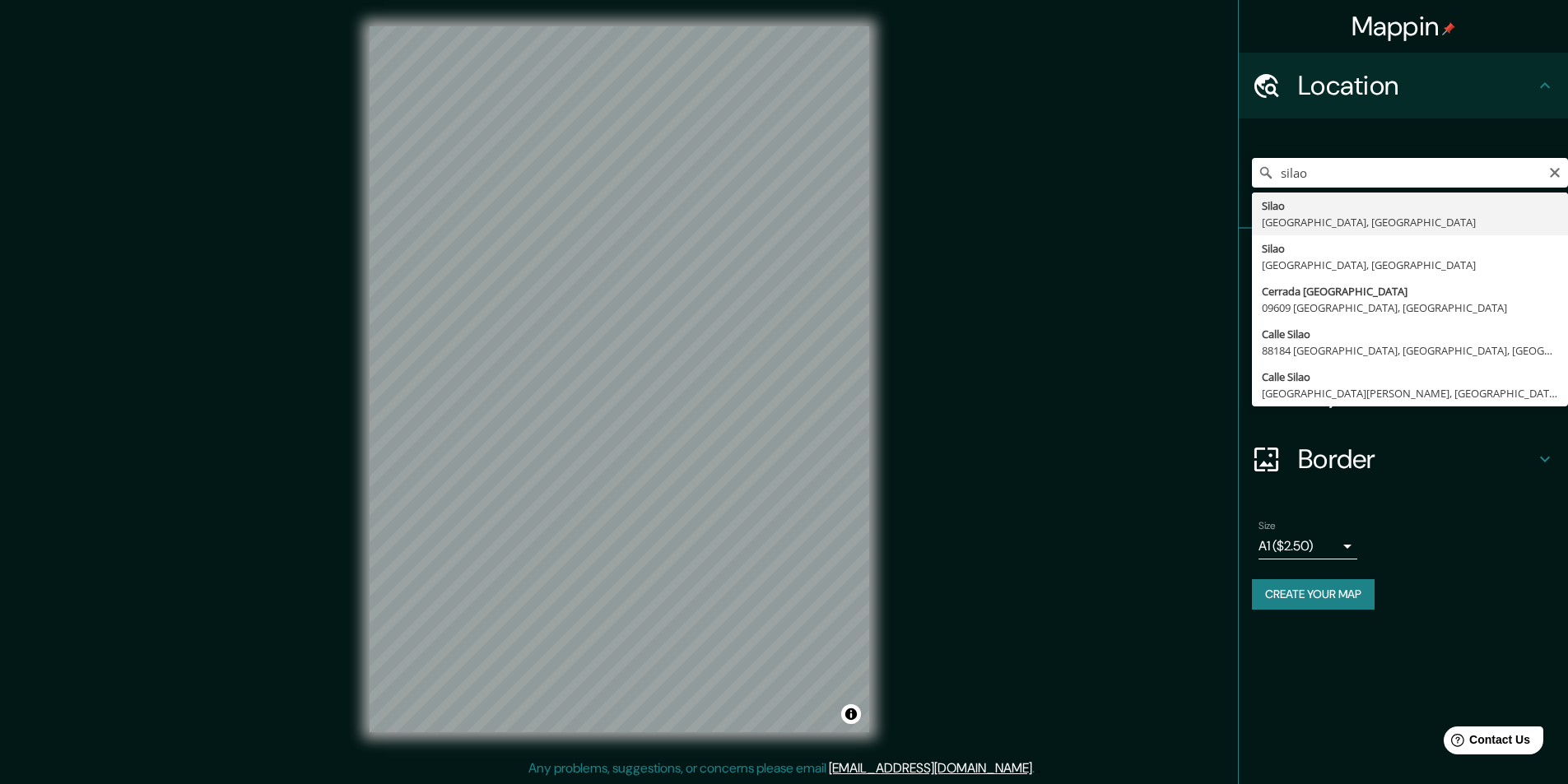
type input "Silao, Guanajuato, México"
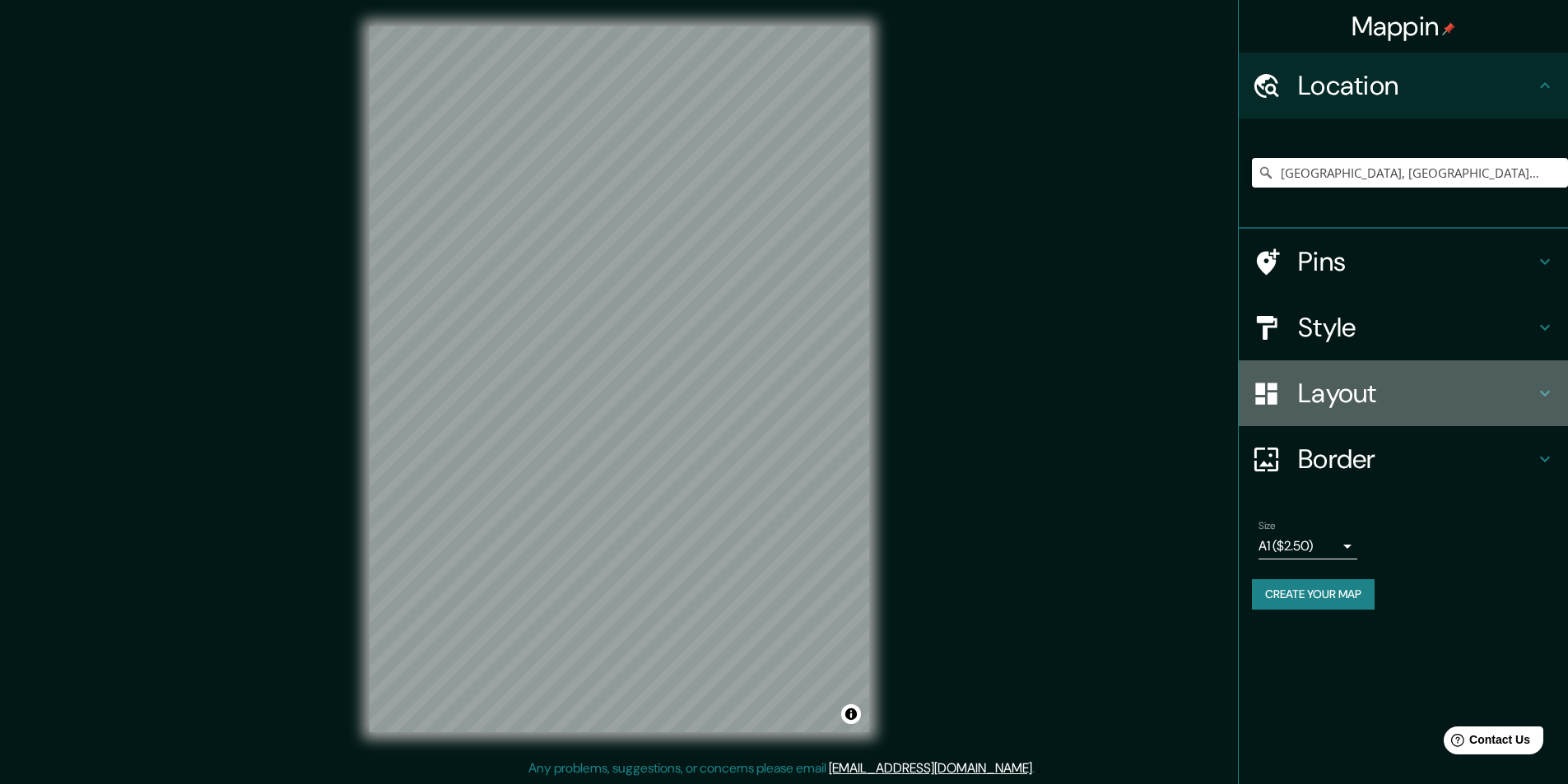
click at [1359, 399] on h4 "Layout" at bounding box center [1416, 393] width 237 height 33
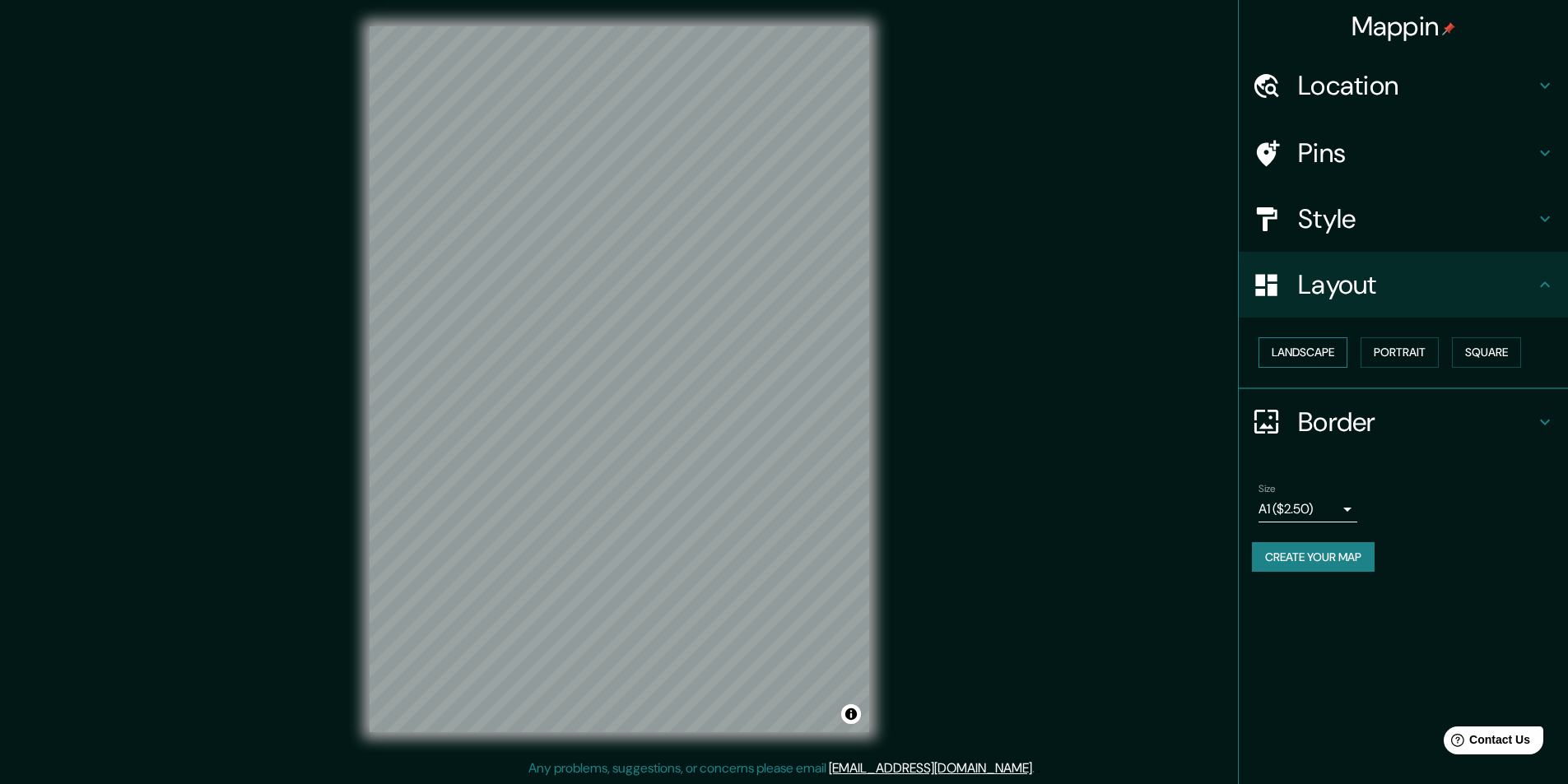
click at [1308, 347] on button "Landscape" at bounding box center [1302, 353] width 89 height 30
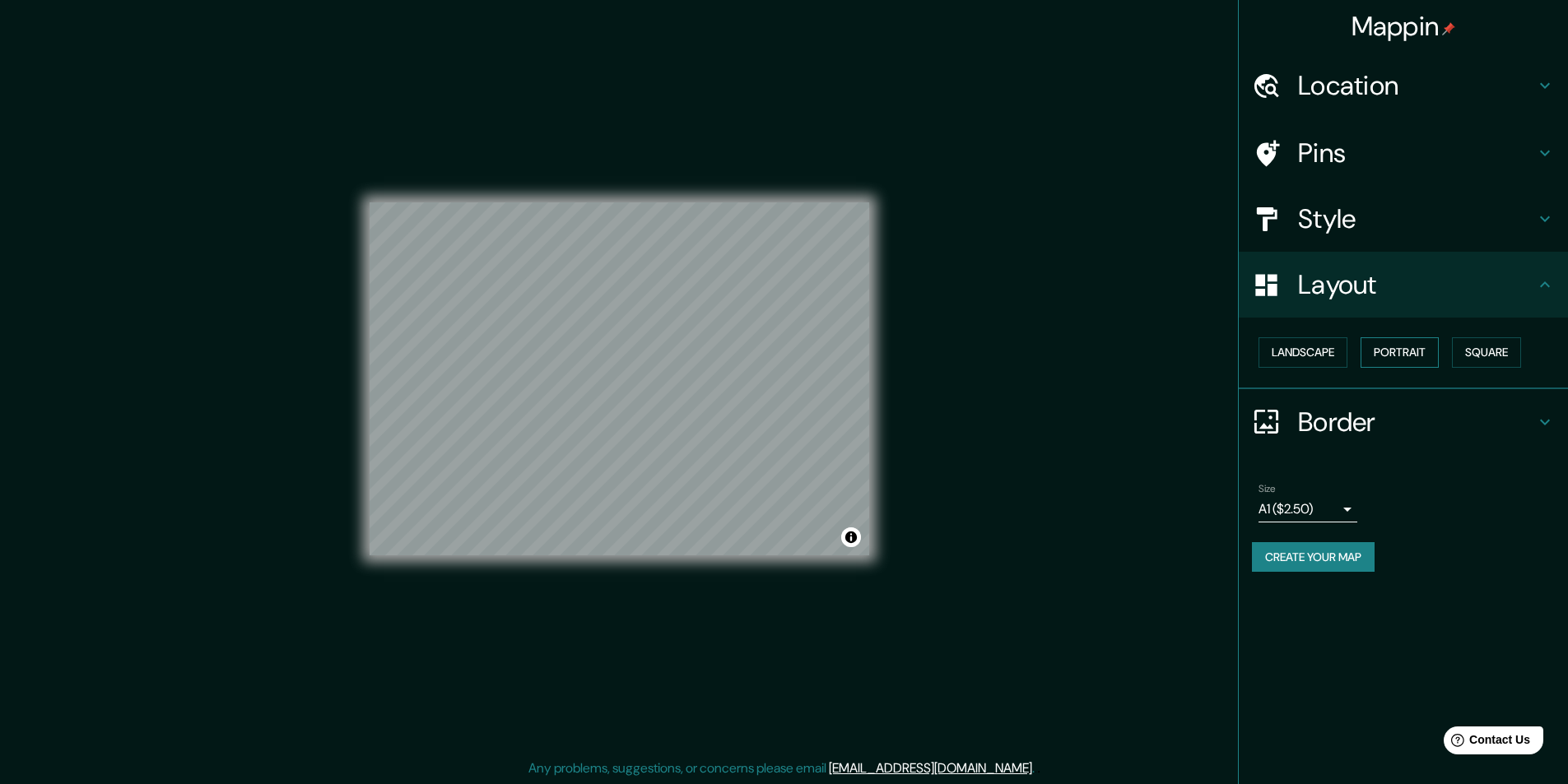
click at [1392, 351] on button "Portrait" at bounding box center [1399, 353] width 78 height 30
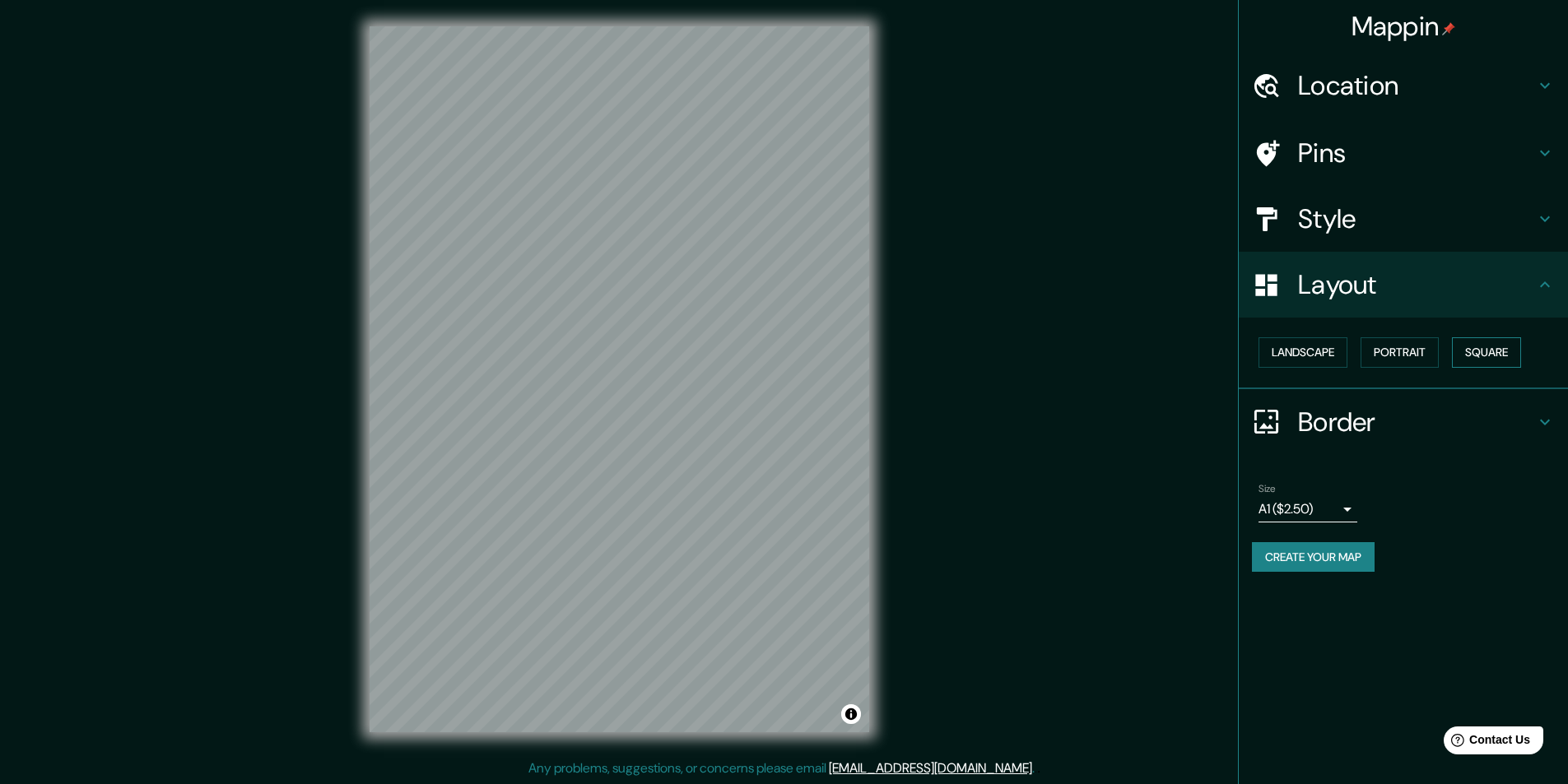
click at [1492, 357] on button "Square" at bounding box center [1486, 353] width 69 height 30
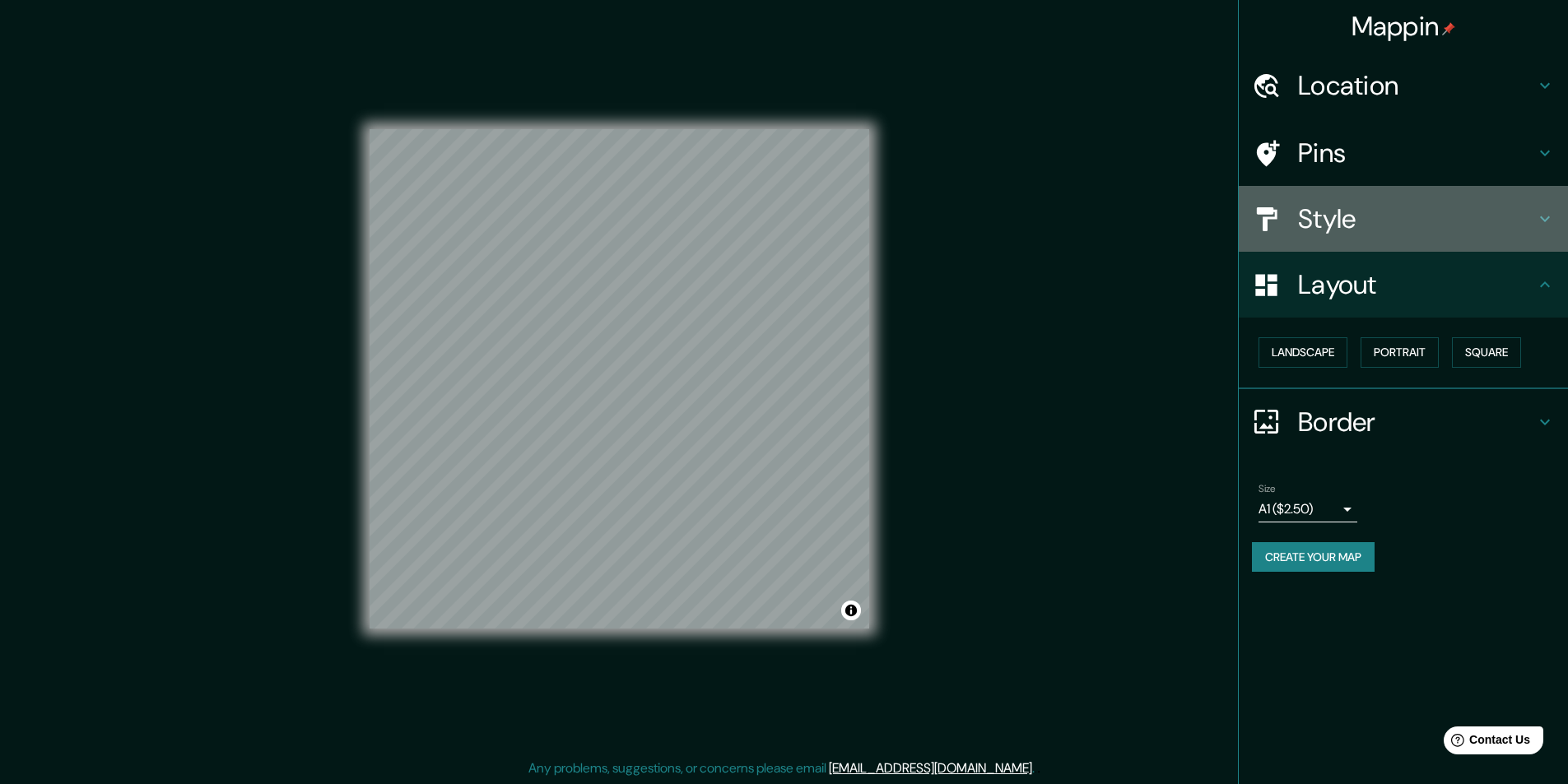
click at [1418, 224] on h4 "Style" at bounding box center [1416, 218] width 237 height 33
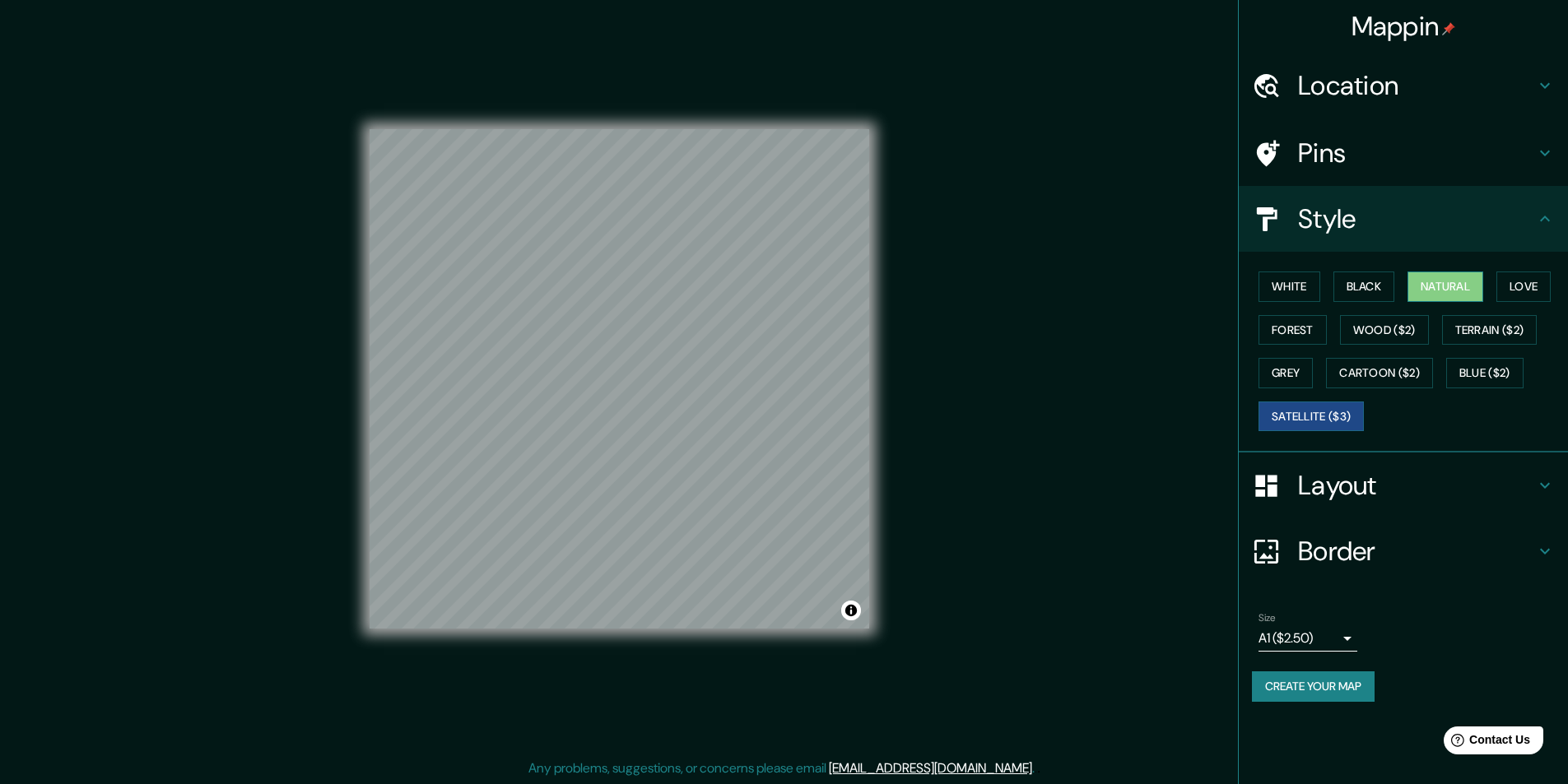
click at [1436, 287] on button "Natural" at bounding box center [1444, 286] width 76 height 30
click at [1285, 286] on button "White" at bounding box center [1289, 286] width 62 height 30
click at [1366, 280] on button "Black" at bounding box center [1364, 286] width 62 height 30
click at [1445, 284] on button "Natural" at bounding box center [1444, 286] width 76 height 30
click at [1294, 335] on button "Forest" at bounding box center [1292, 330] width 68 height 30
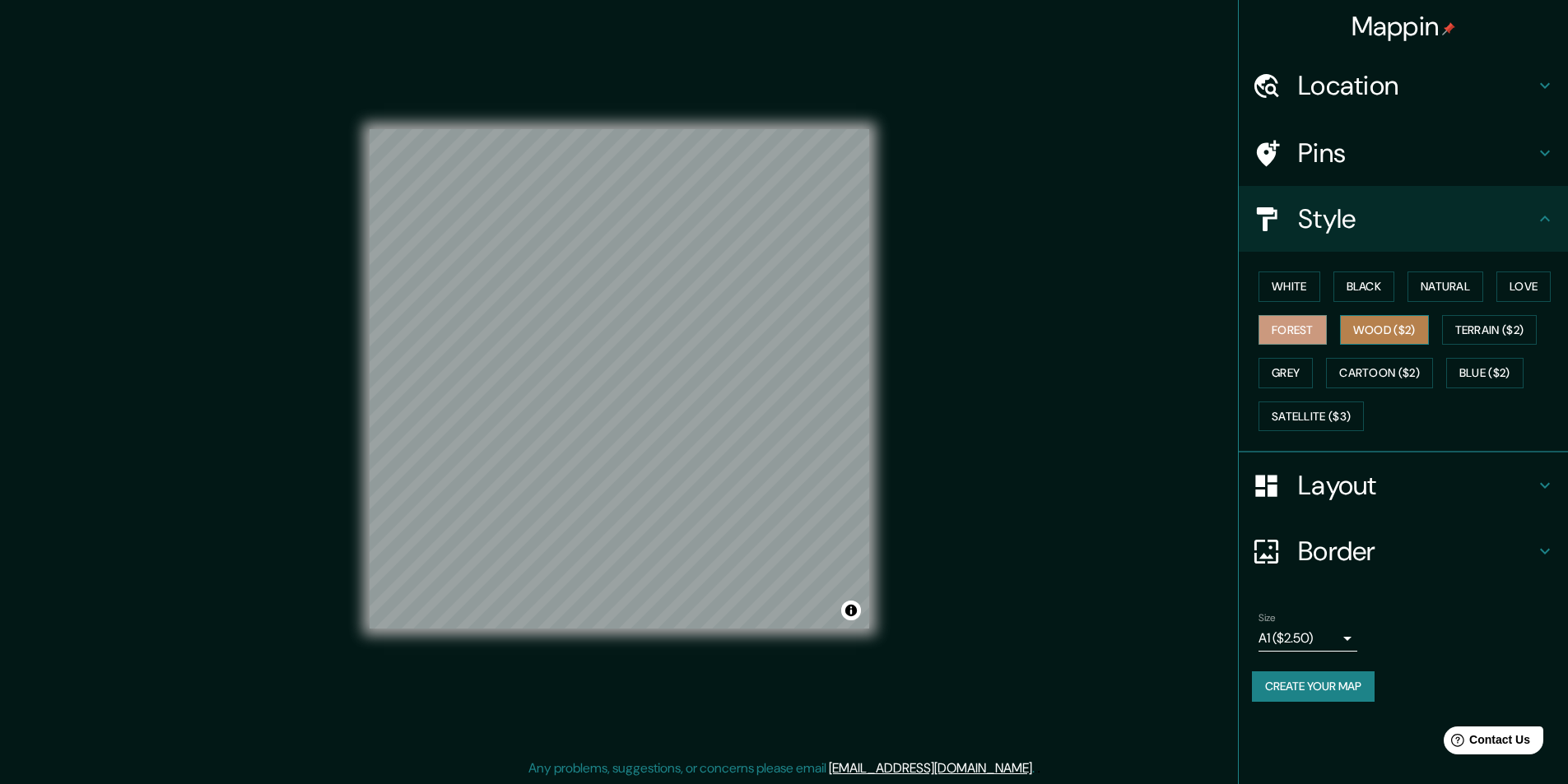
click at [1377, 324] on button "Wood ($2)" at bounding box center [1384, 330] width 89 height 30
click at [1481, 324] on button "Terrain ($2)" at bounding box center [1489, 330] width 96 height 30
click at [1284, 375] on button "Grey" at bounding box center [1285, 373] width 55 height 30
click at [1399, 372] on button "Cartoon ($2)" at bounding box center [1379, 373] width 107 height 30
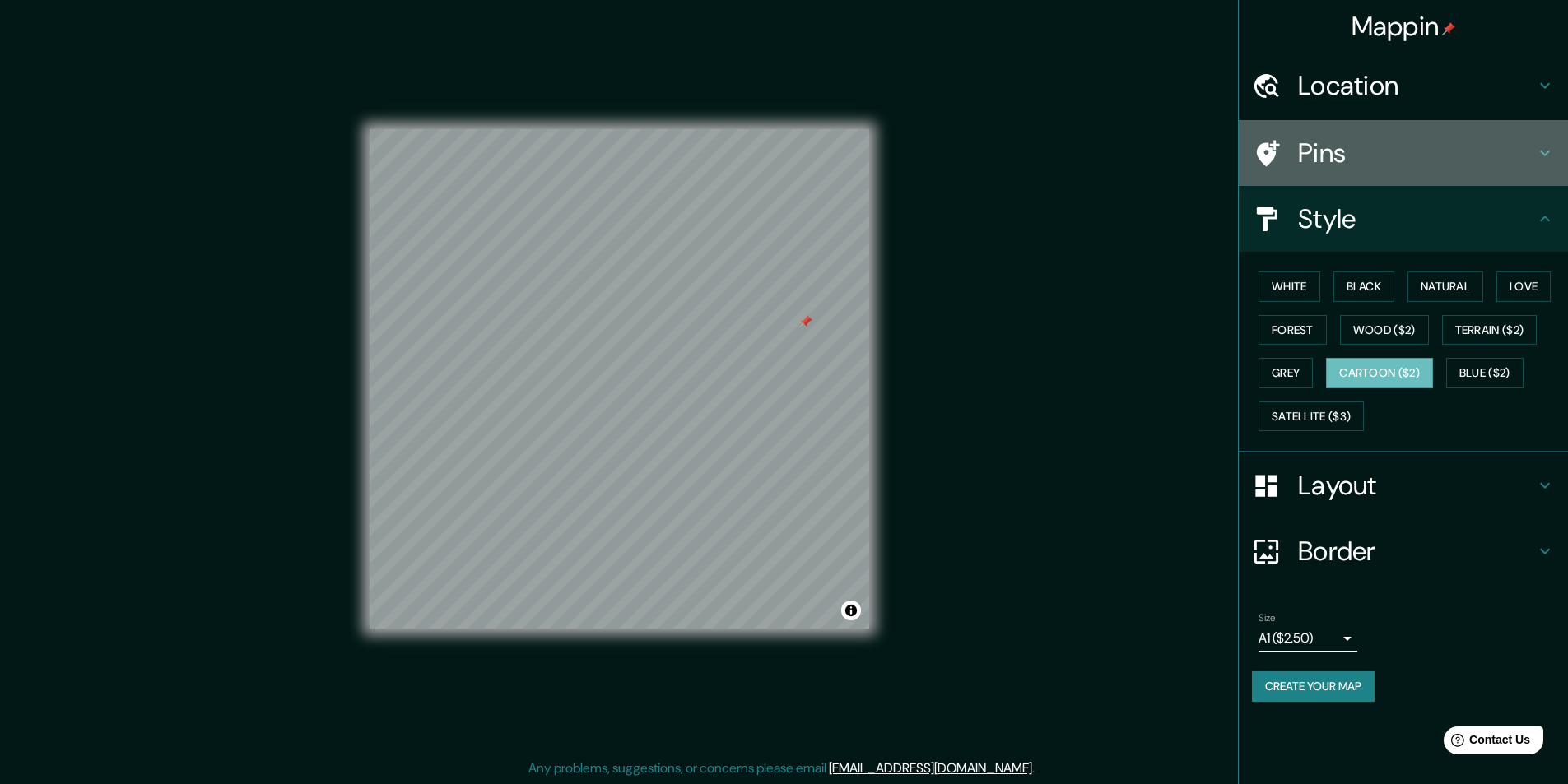
click at [1503, 158] on h4 "Pins" at bounding box center [1416, 153] width 237 height 33
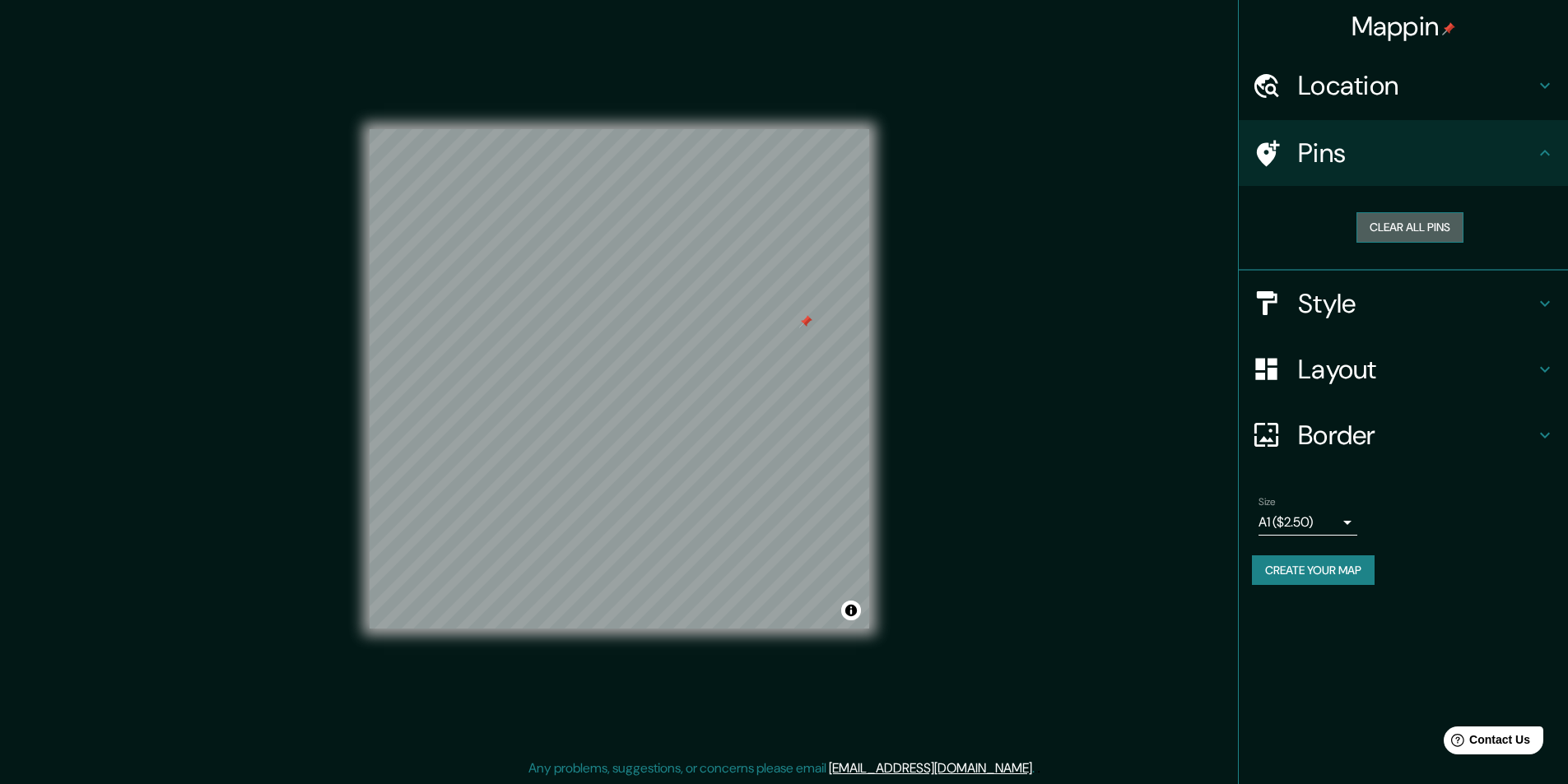
click at [1424, 226] on button "Clear all pins" at bounding box center [1410, 227] width 107 height 30
click at [1348, 520] on body "Mappin Location Silao, Guanajuato, México Pins Clear all pins Style Layout Bord…" at bounding box center [784, 392] width 1568 height 784
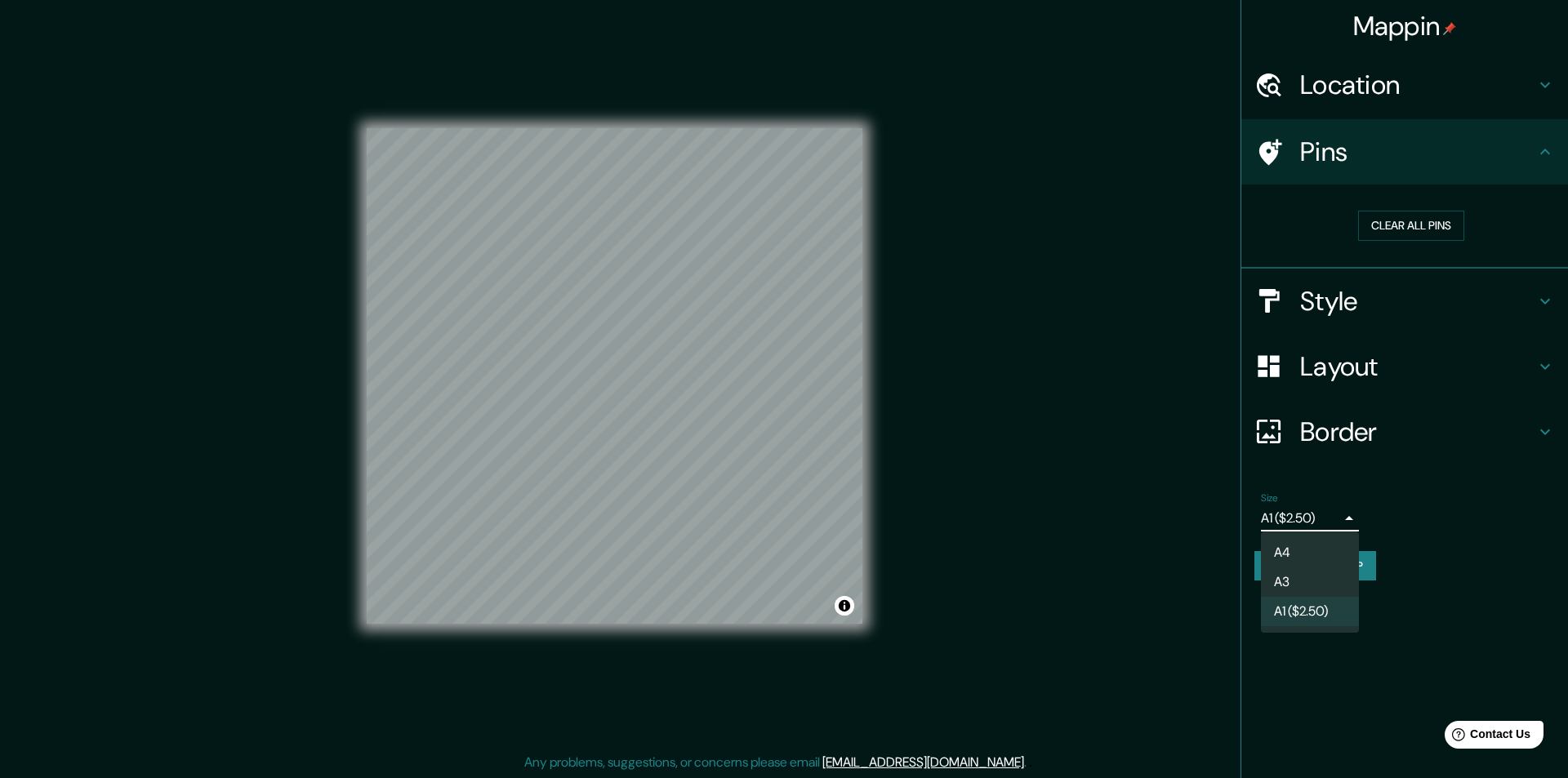
click at [1303, 553] on li "A4" at bounding box center [1310, 552] width 98 height 29
type input "single"
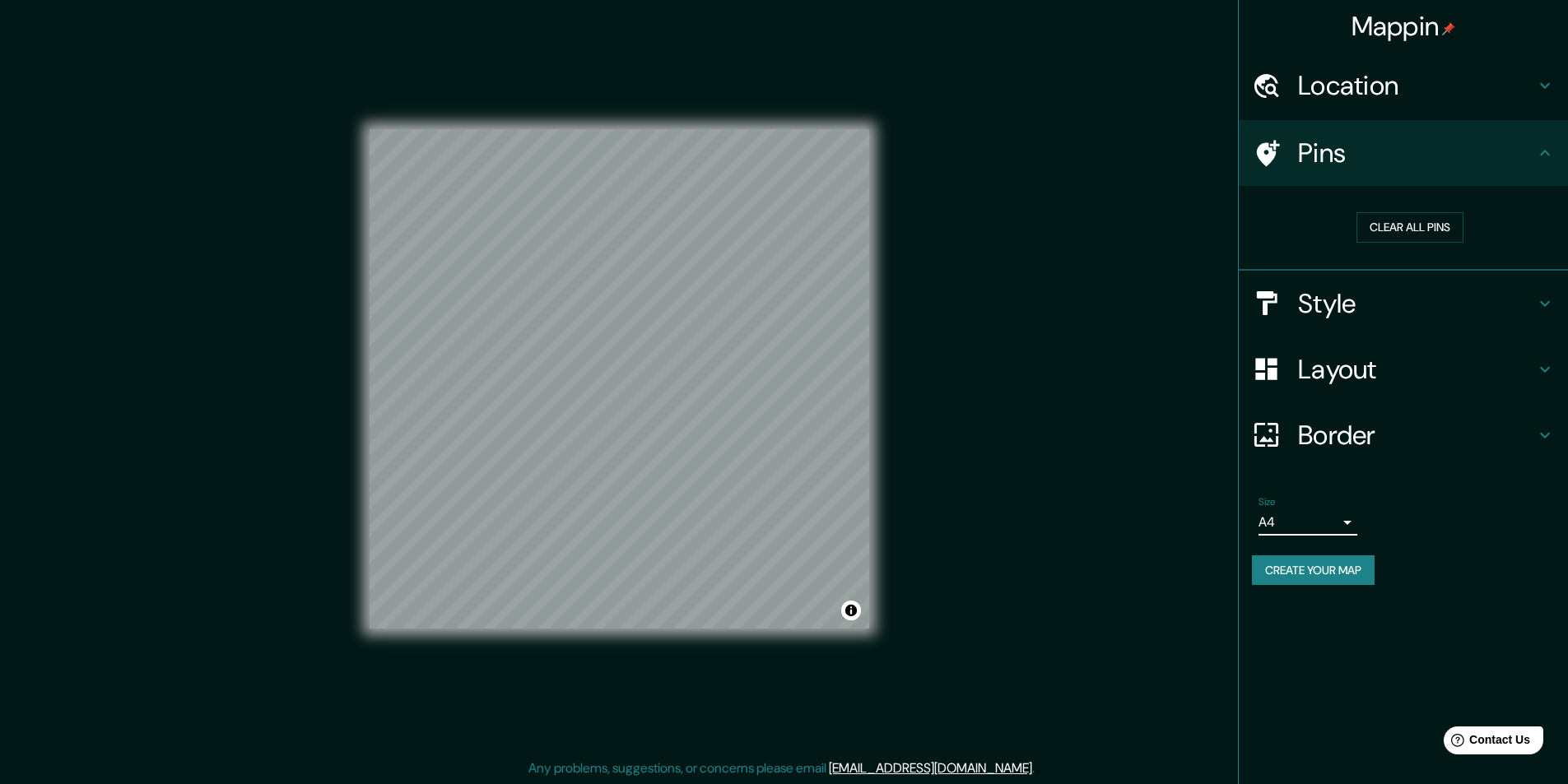
click at [1327, 574] on button "Create your map" at bounding box center [1313, 571] width 123 height 30
click at [1537, 436] on icon at bounding box center [1545, 435] width 20 height 20
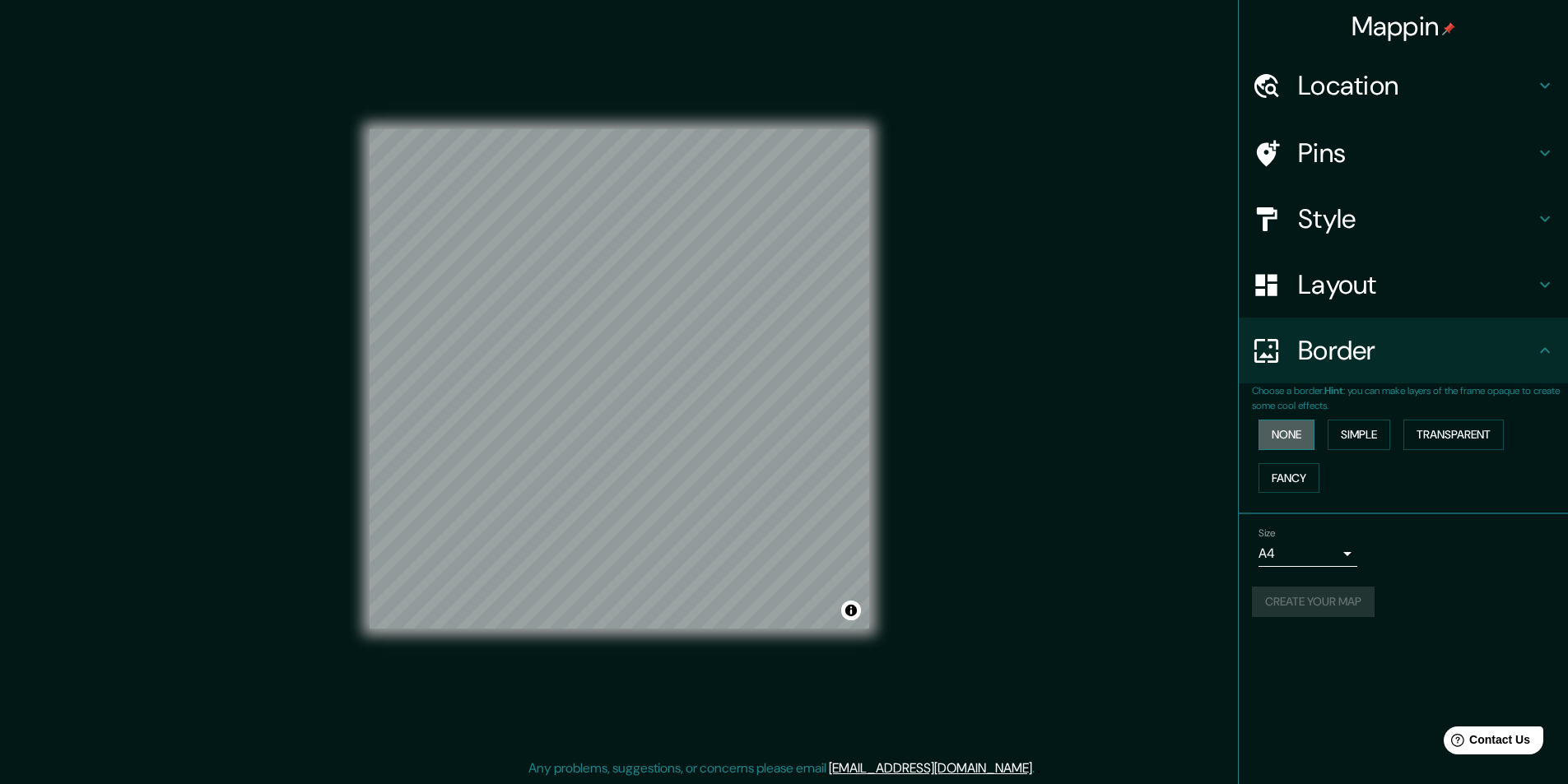
click at [1288, 439] on button "None" at bounding box center [1286, 435] width 56 height 30
click at [1352, 427] on button "Simple" at bounding box center [1359, 435] width 63 height 30
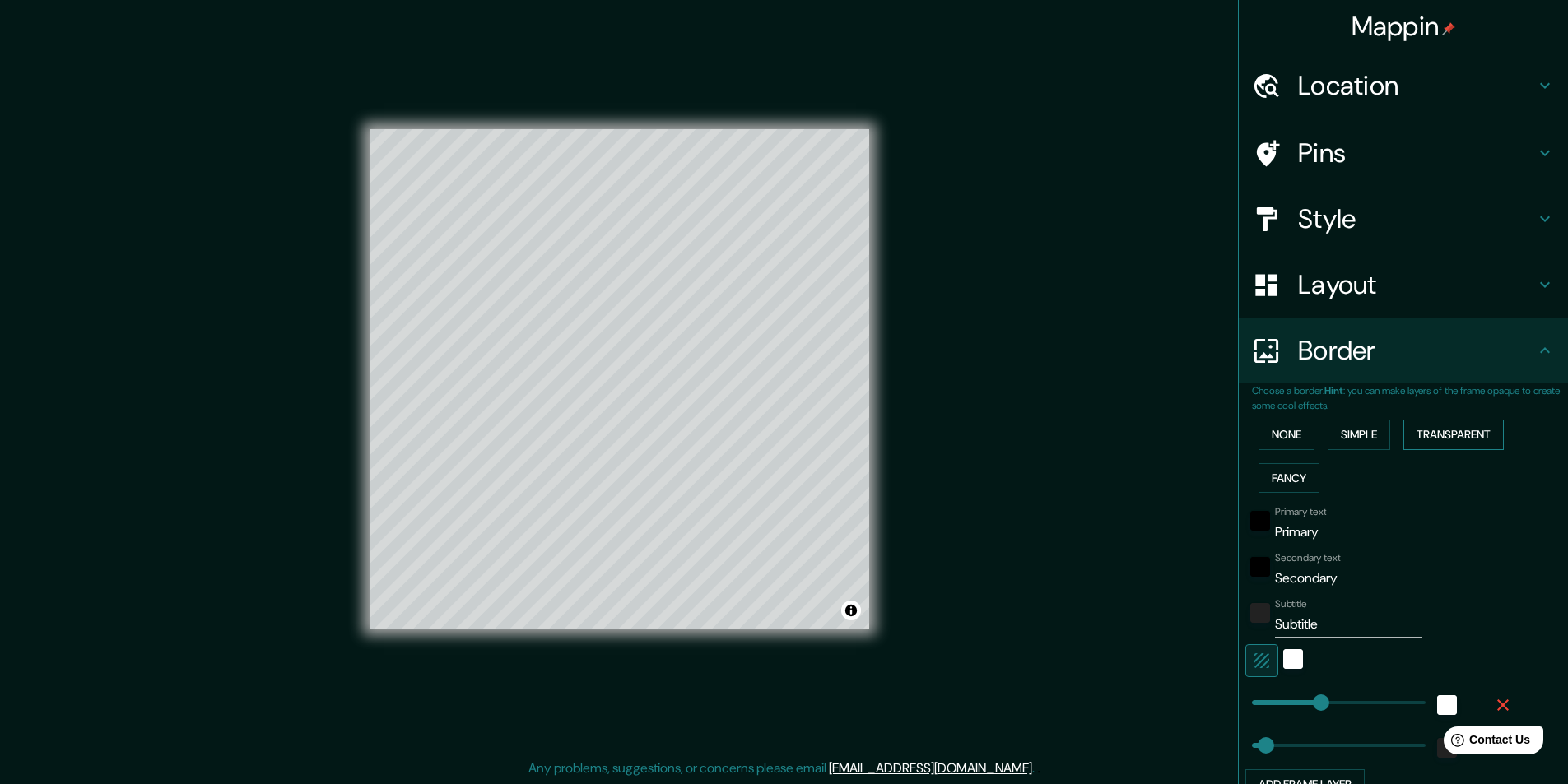
click at [1447, 432] on button "Transparent" at bounding box center [1453, 435] width 100 height 30
click at [1273, 481] on button "Fancy" at bounding box center [1289, 479] width 61 height 30
click at [1351, 434] on button "Simple" at bounding box center [1359, 435] width 63 height 30
click at [1277, 439] on button "None" at bounding box center [1286, 435] width 56 height 30
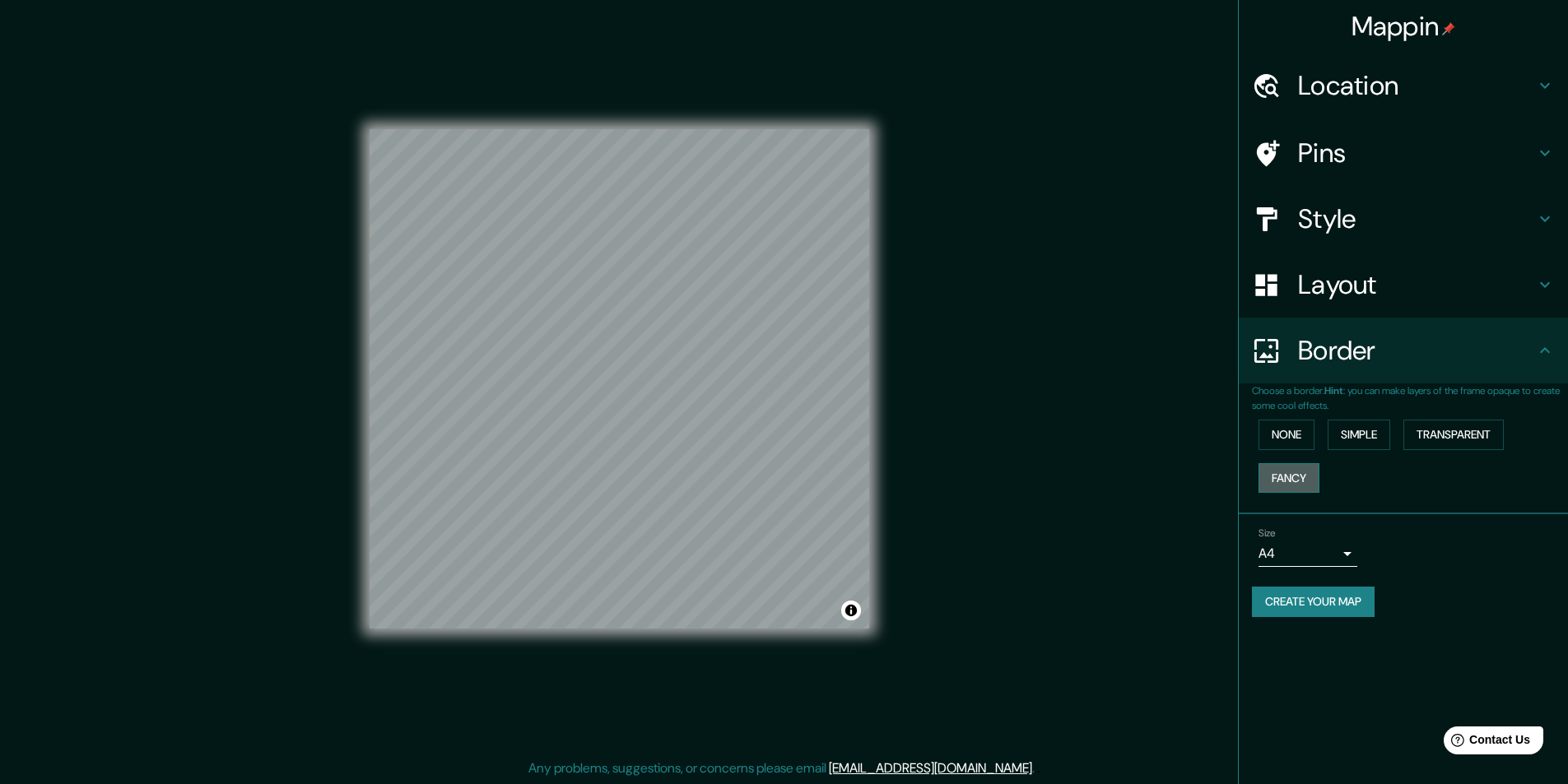
click at [1287, 480] on button "Fancy" at bounding box center [1289, 479] width 61 height 30
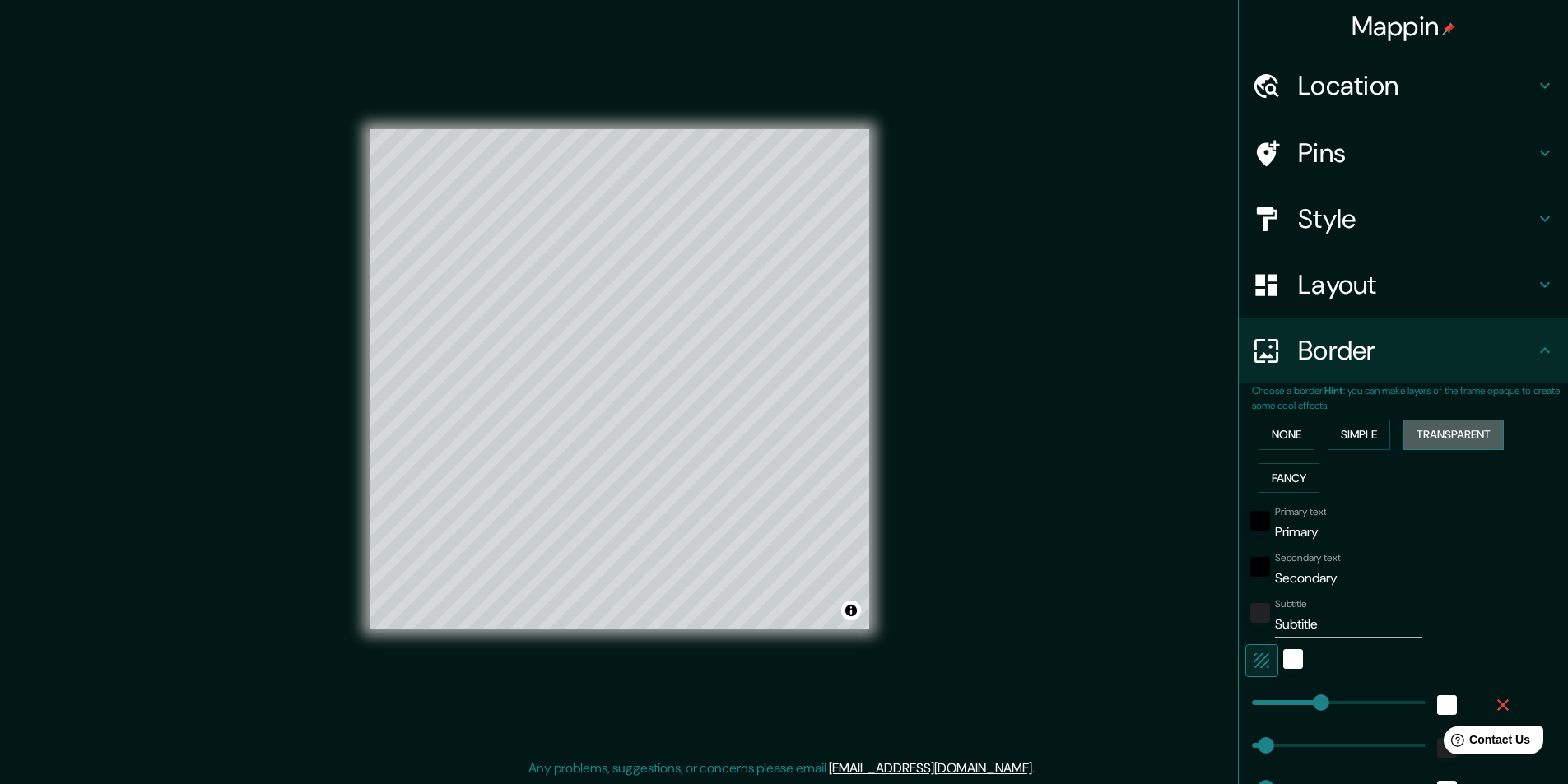
click at [1438, 431] on button "Transparent" at bounding box center [1453, 435] width 100 height 30
click at [1359, 441] on button "Simple" at bounding box center [1359, 435] width 63 height 30
click at [1426, 429] on button "Transparent" at bounding box center [1453, 435] width 100 height 30
type input "251"
drag, startPoint x: 1326, startPoint y: 695, endPoint x: 1311, endPoint y: 711, distance: 21.9
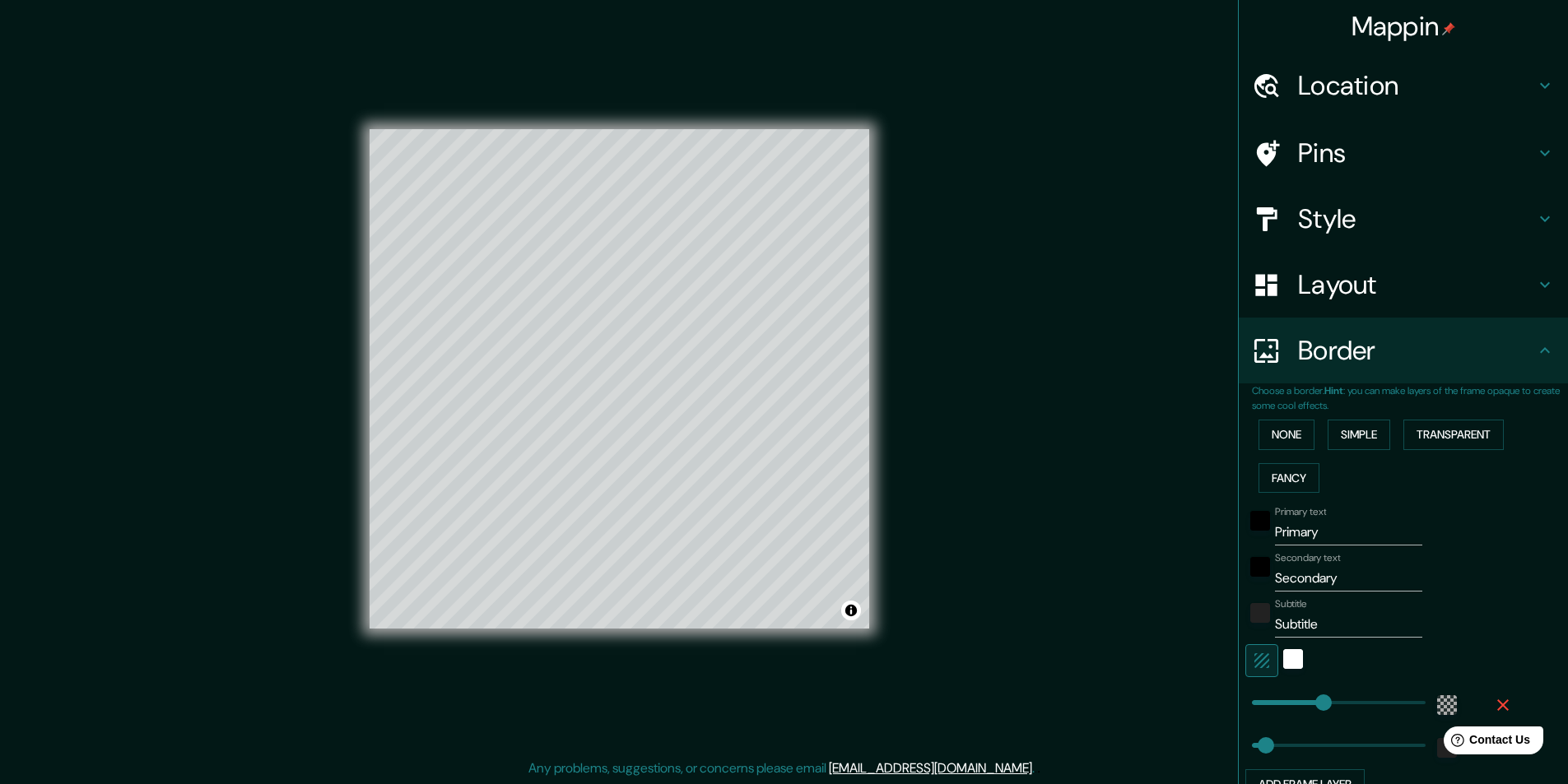
type input "49"
type input "380"
drag, startPoint x: 1304, startPoint y: 701, endPoint x: 1348, endPoint y: 697, distance: 44.2
type input "49"
type input "115"
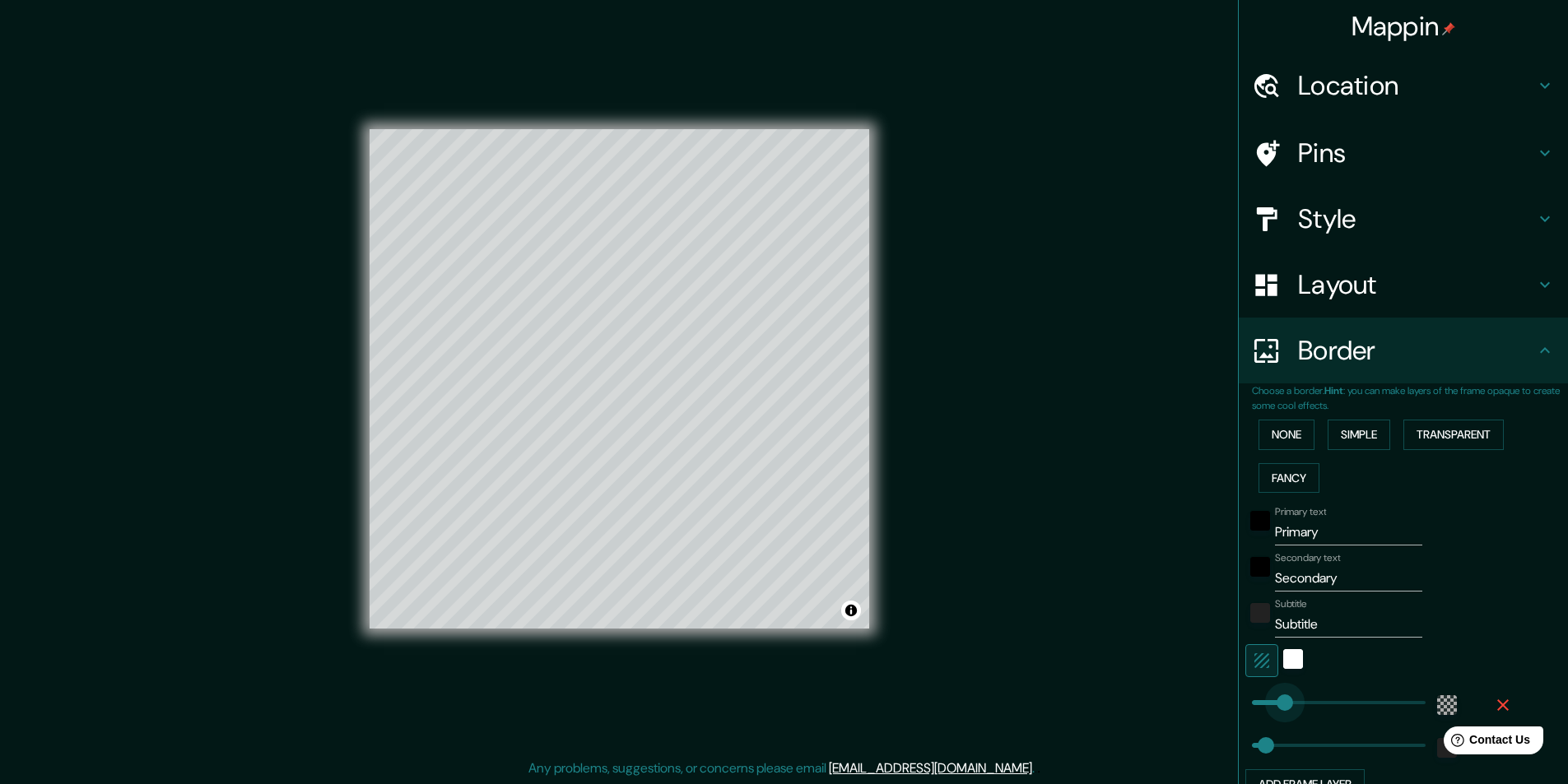
drag, startPoint x: 1348, startPoint y: 697, endPoint x: 1273, endPoint y: 710, distance: 76.1
type input "225"
drag, startPoint x: 1252, startPoint y: 748, endPoint x: 1304, endPoint y: 750, distance: 52.0
type input "14"
drag, startPoint x: 1304, startPoint y: 750, endPoint x: 1243, endPoint y: 753, distance: 61.1
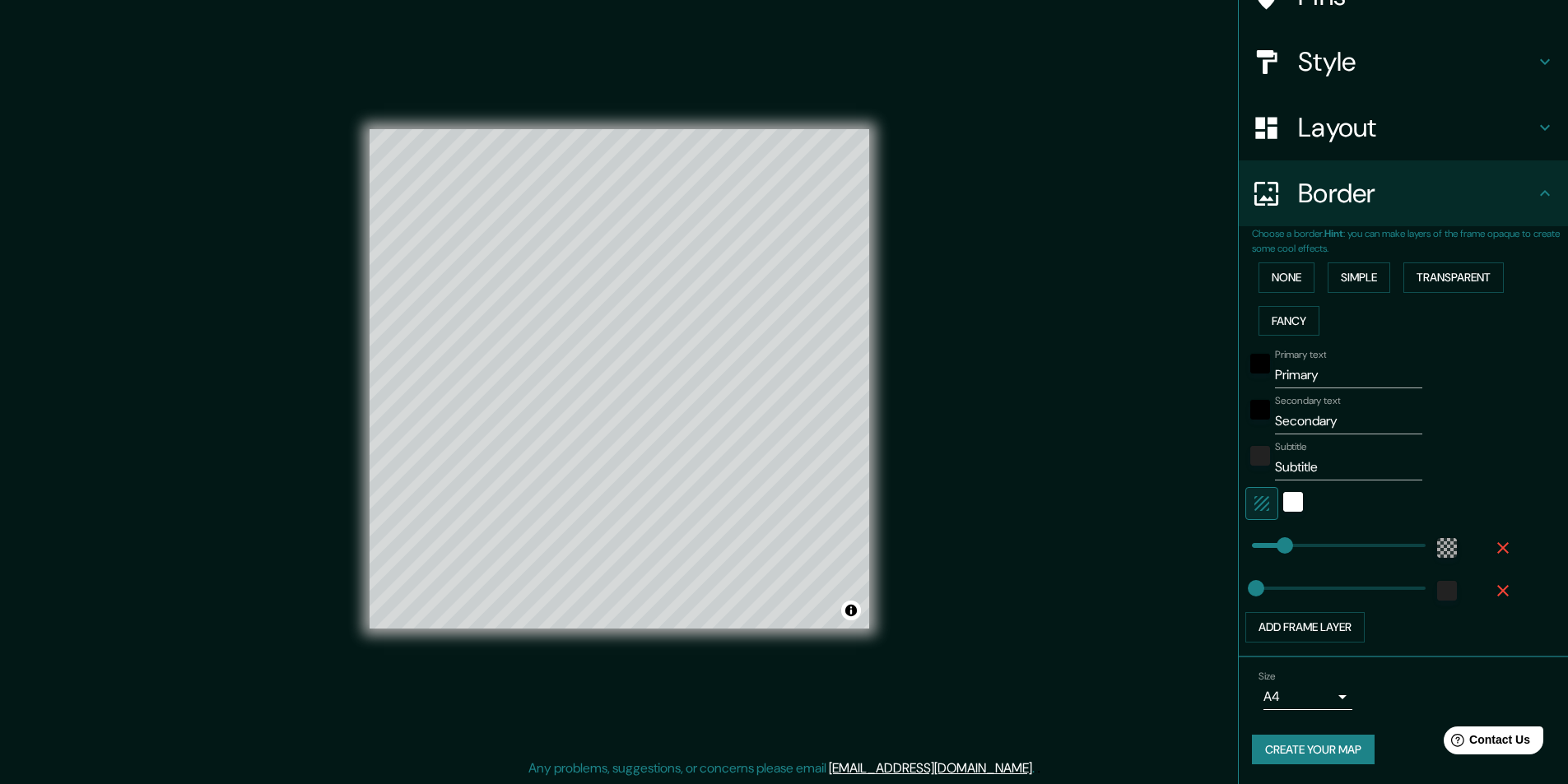
scroll to position [1, 0]
click at [1310, 629] on button "Add frame layer" at bounding box center [1304, 627] width 119 height 30
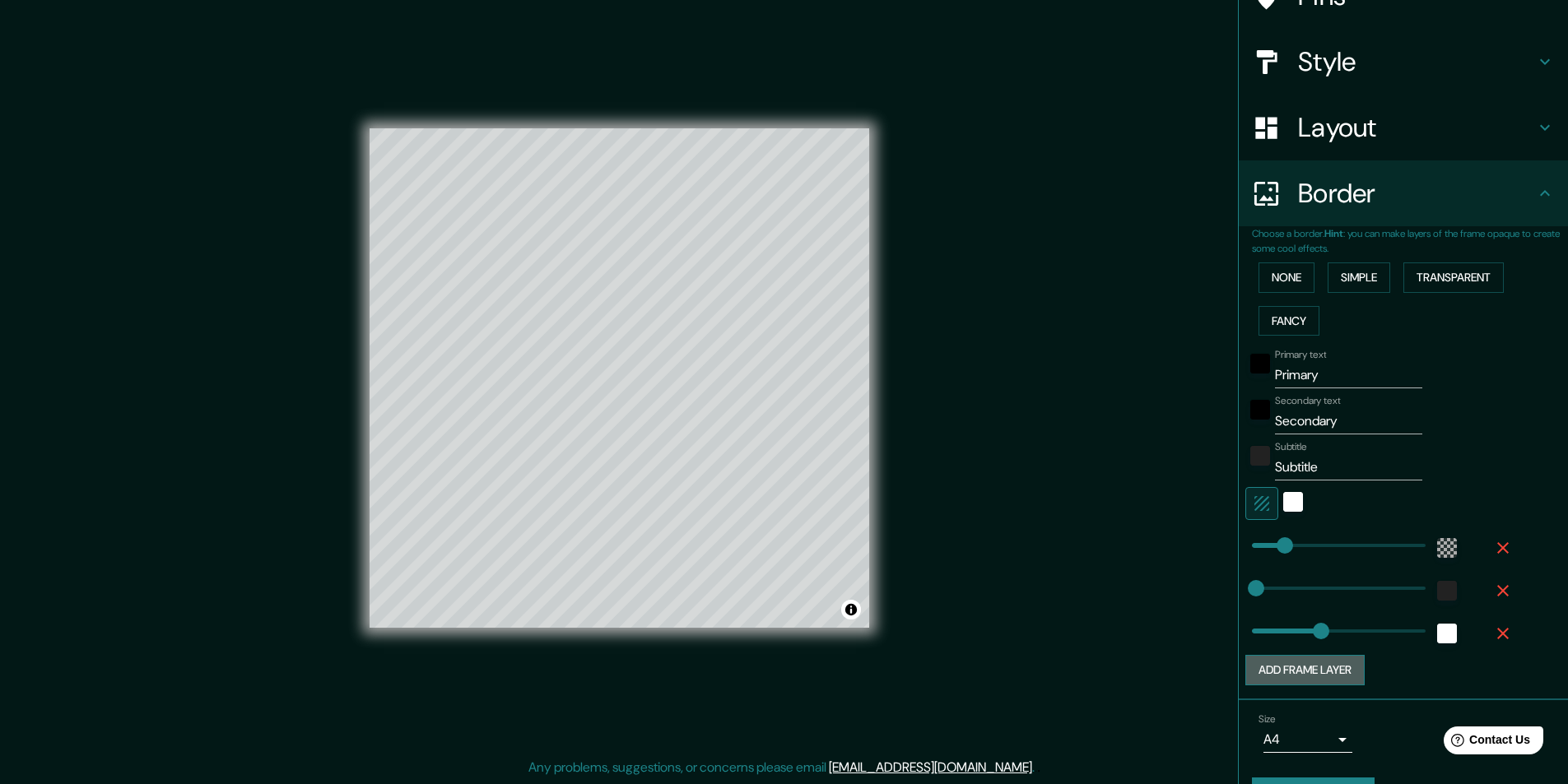
click at [1285, 673] on button "Add frame layer" at bounding box center [1304, 670] width 119 height 30
type input "243"
type input "32"
drag, startPoint x: 1315, startPoint y: 672, endPoint x: 1247, endPoint y: 677, distance: 68.2
type input "243"
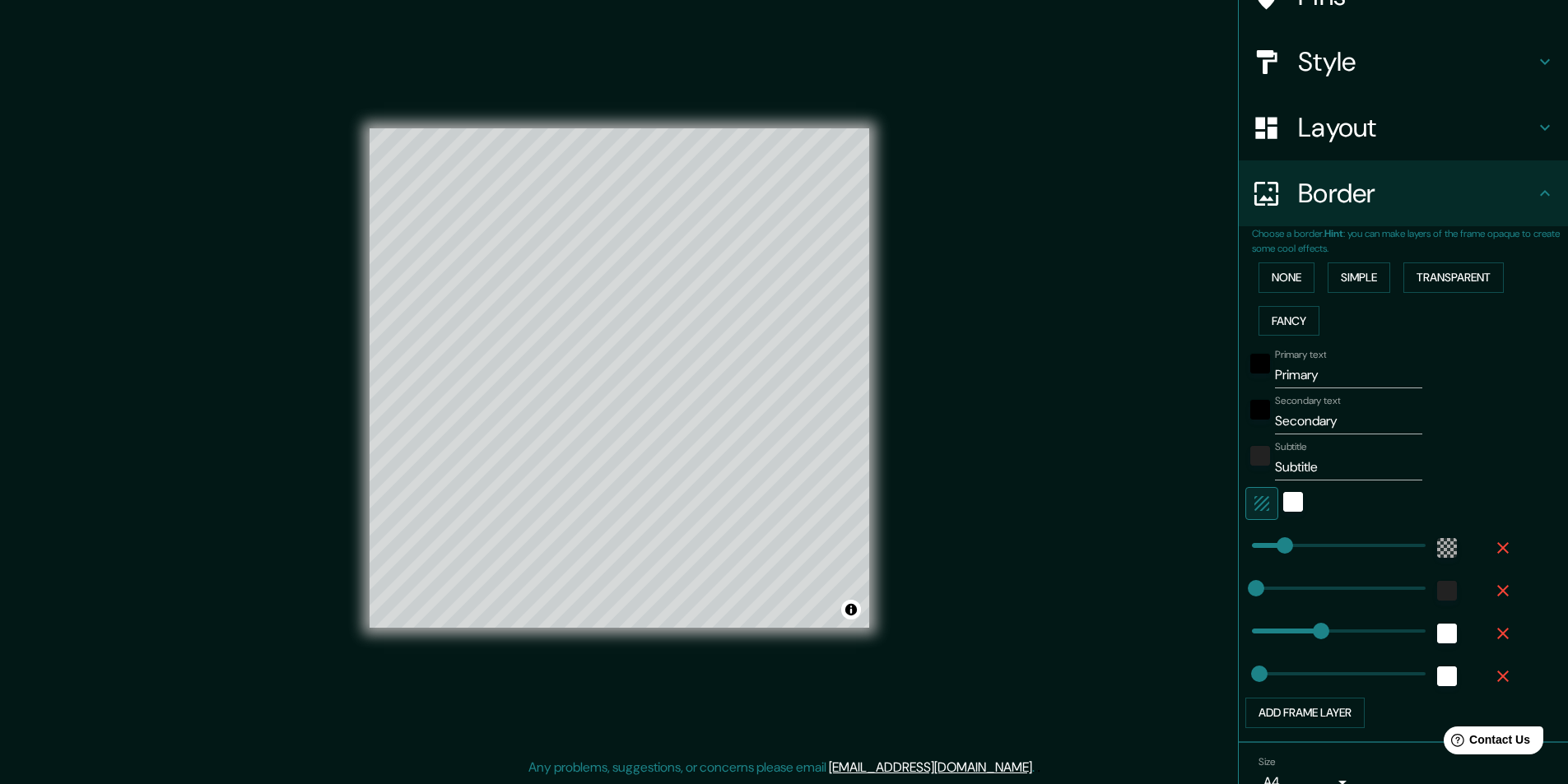
type input "26"
type input "0"
drag, startPoint x: 1304, startPoint y: 627, endPoint x: 1217, endPoint y: 643, distance: 88.5
click at [1289, 711] on button "Add frame layer" at bounding box center [1304, 713] width 119 height 30
type input "26"
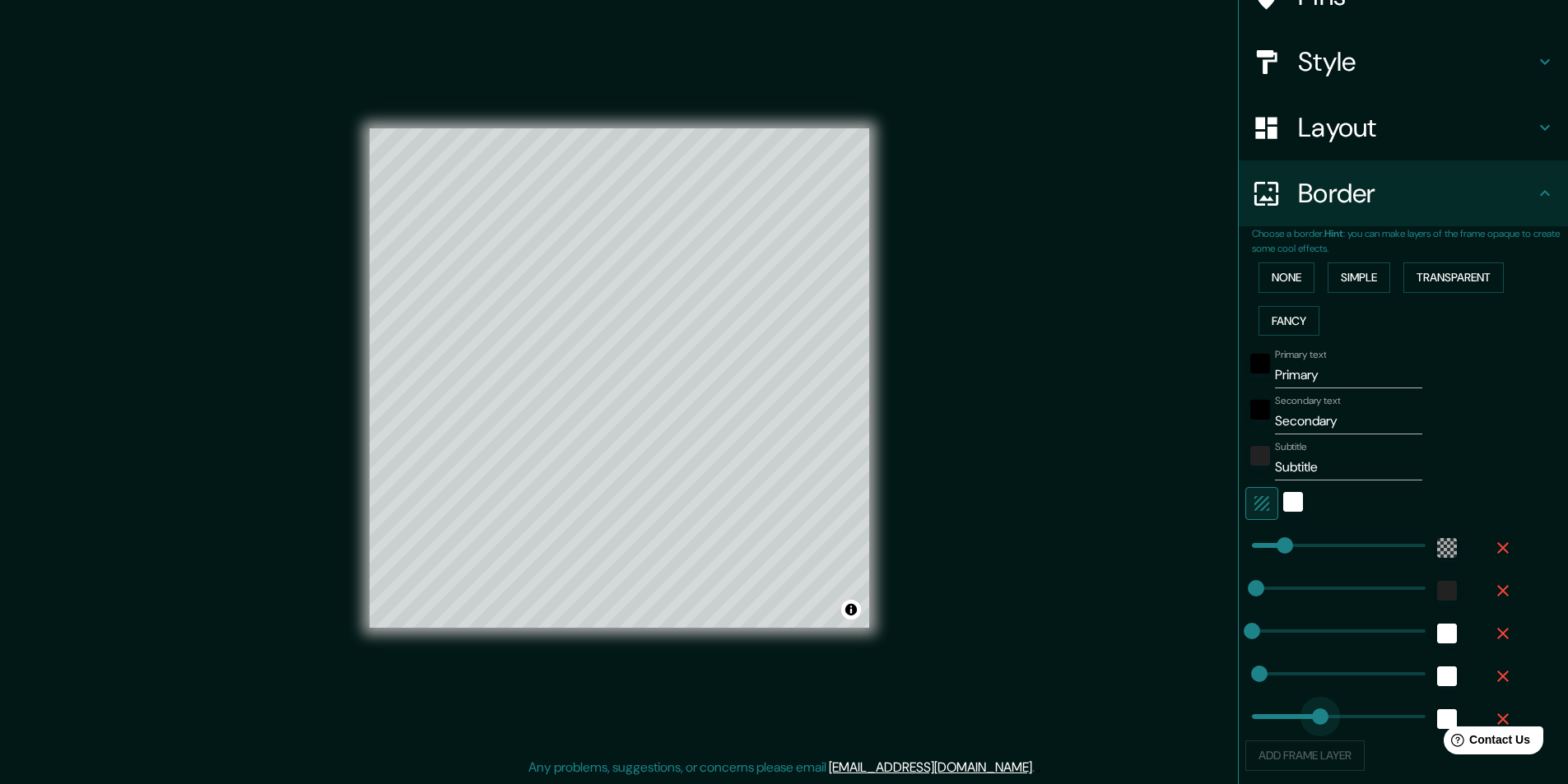
type input "0"
drag, startPoint x: 1308, startPoint y: 720, endPoint x: 1181, endPoint y: 712, distance: 127.3
type input "26"
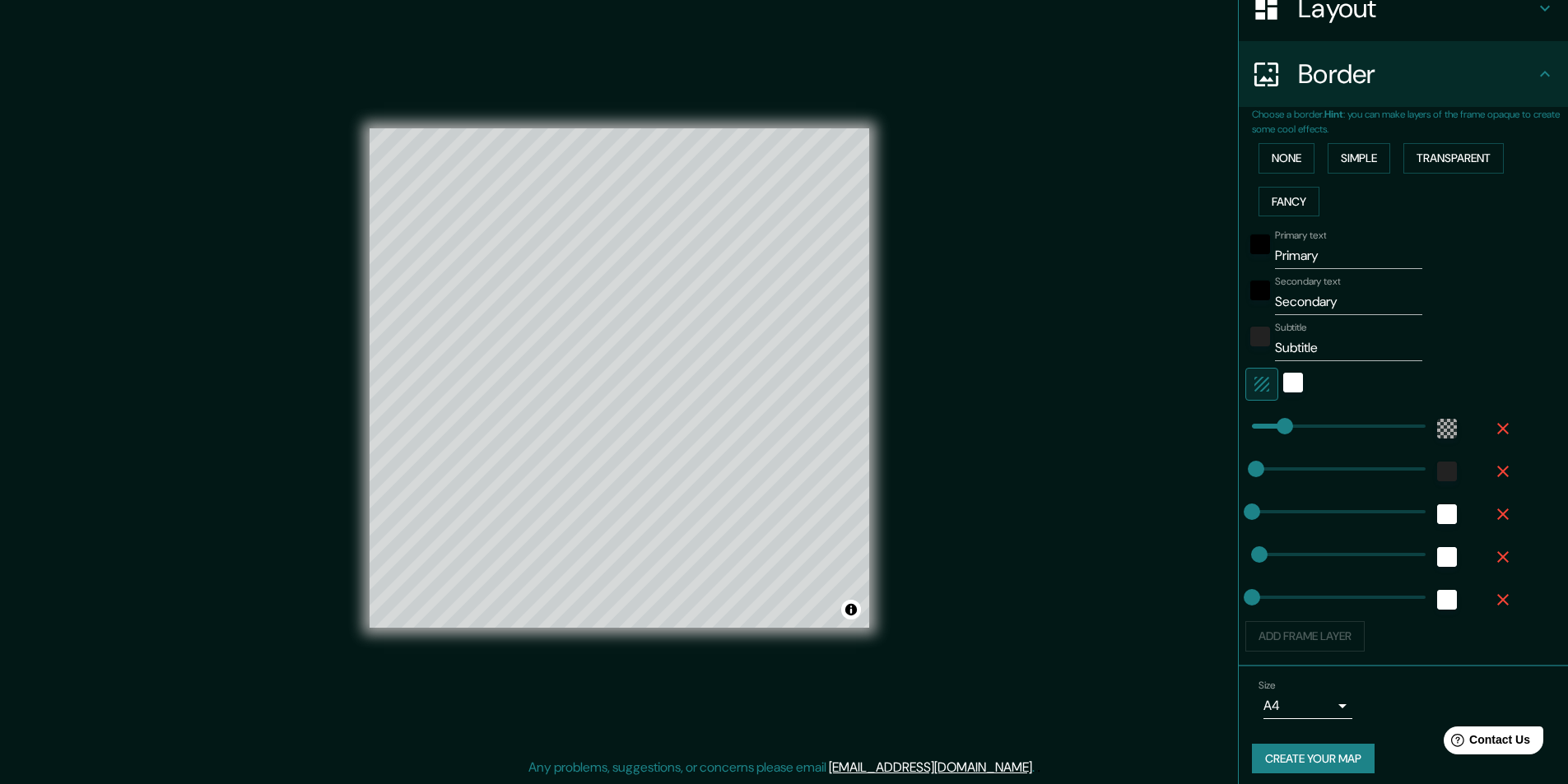
scroll to position [285, 0]
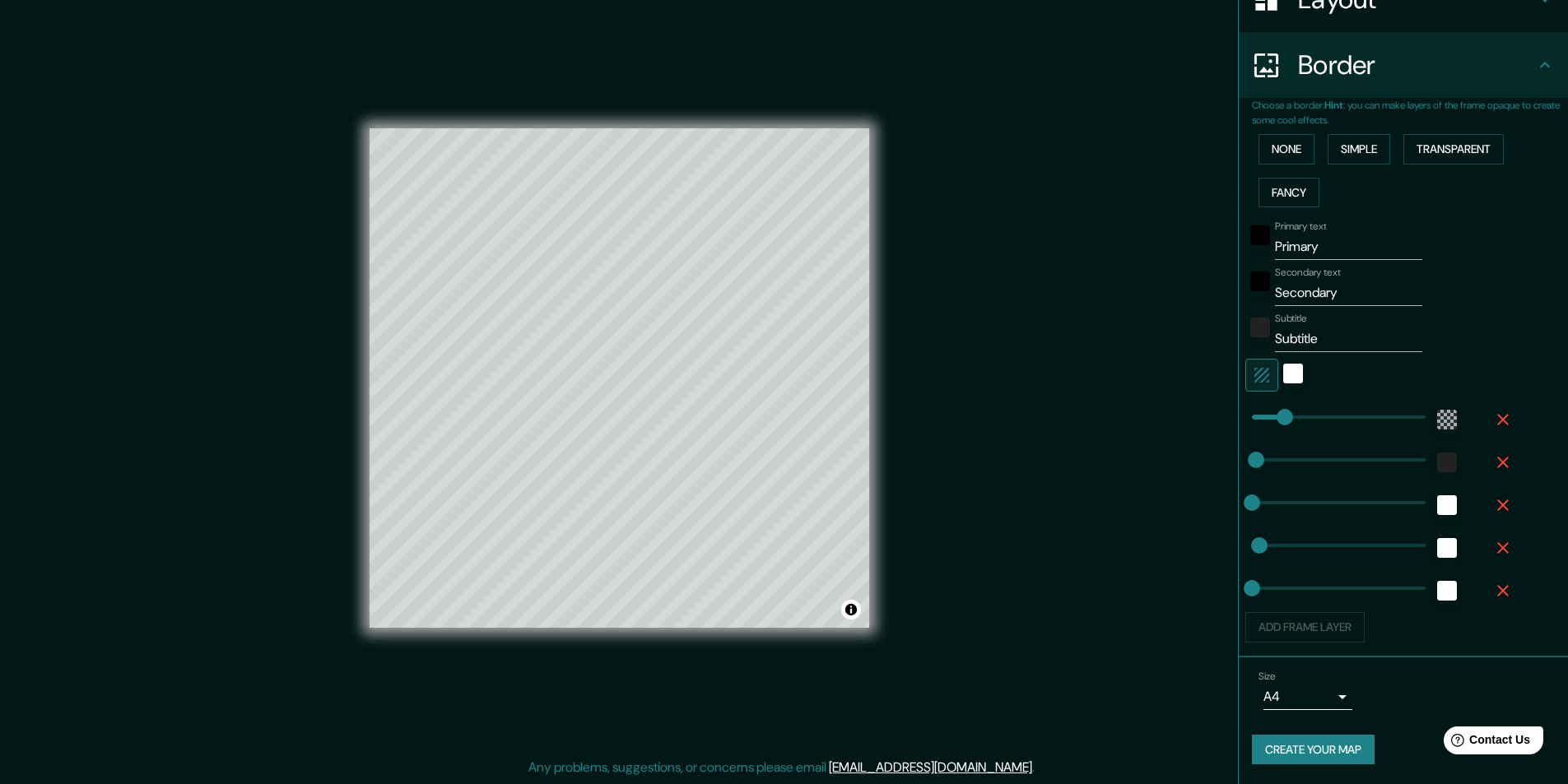
click at [1325, 746] on button "Create your map" at bounding box center [1313, 750] width 123 height 30
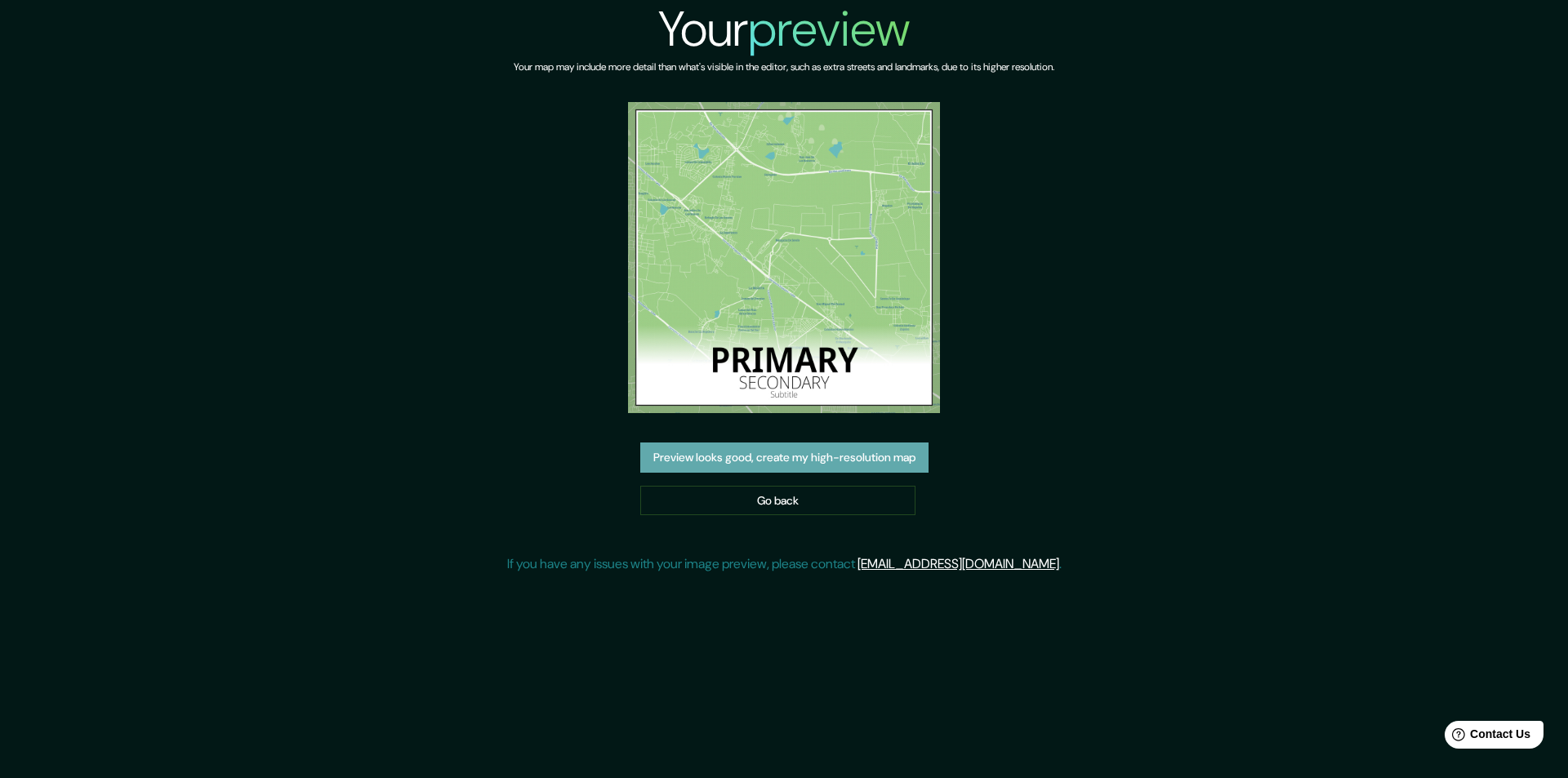
click at [793, 456] on button "Preview looks good, create my high-resolution map" at bounding box center [784, 457] width 289 height 30
